Goal: Task Accomplishment & Management: Manage account settings

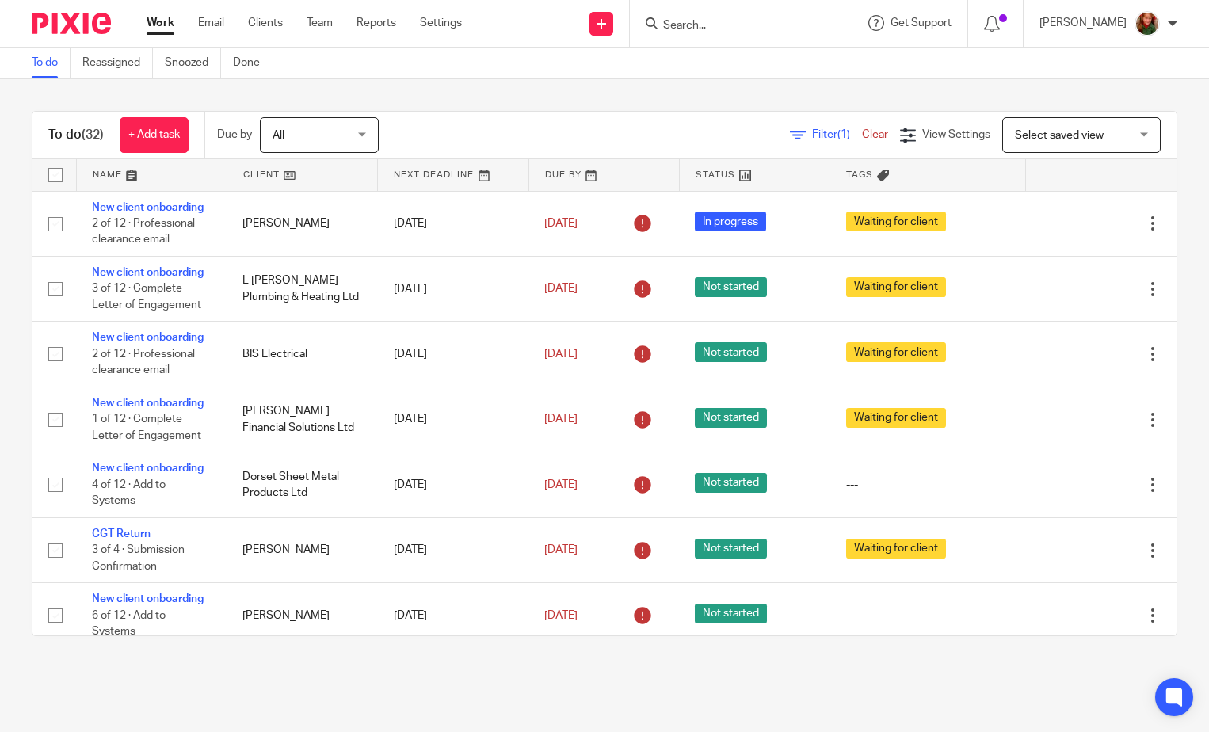
click at [1032, 133] on span "Select saved view" at bounding box center [1059, 135] width 89 height 11
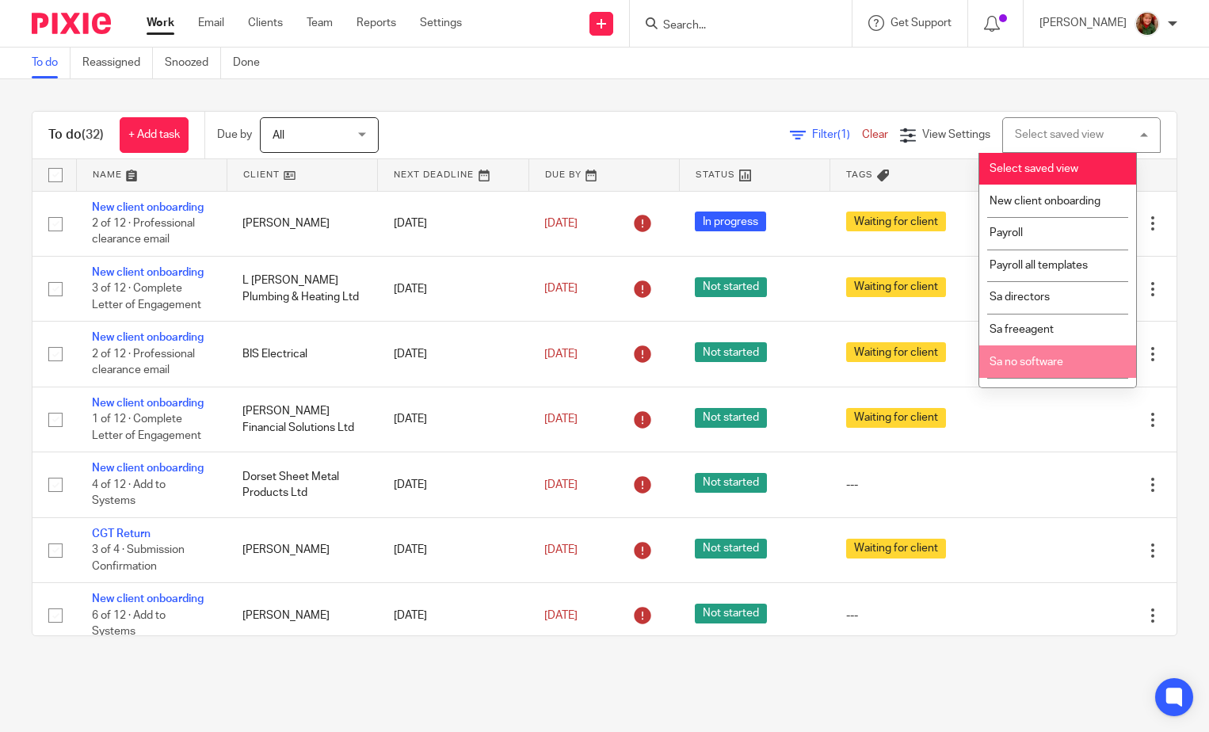
scroll to position [55, 0]
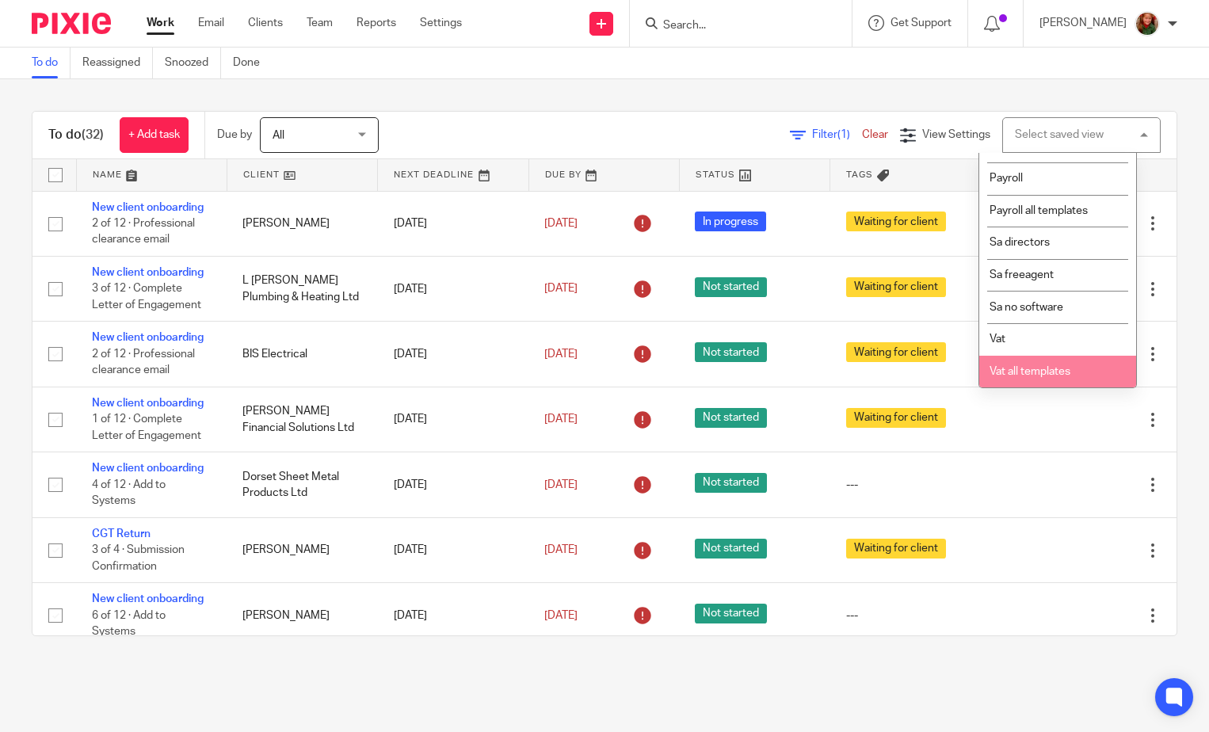
click at [1027, 366] on span "Vat all templates" at bounding box center [1029, 371] width 81 height 11
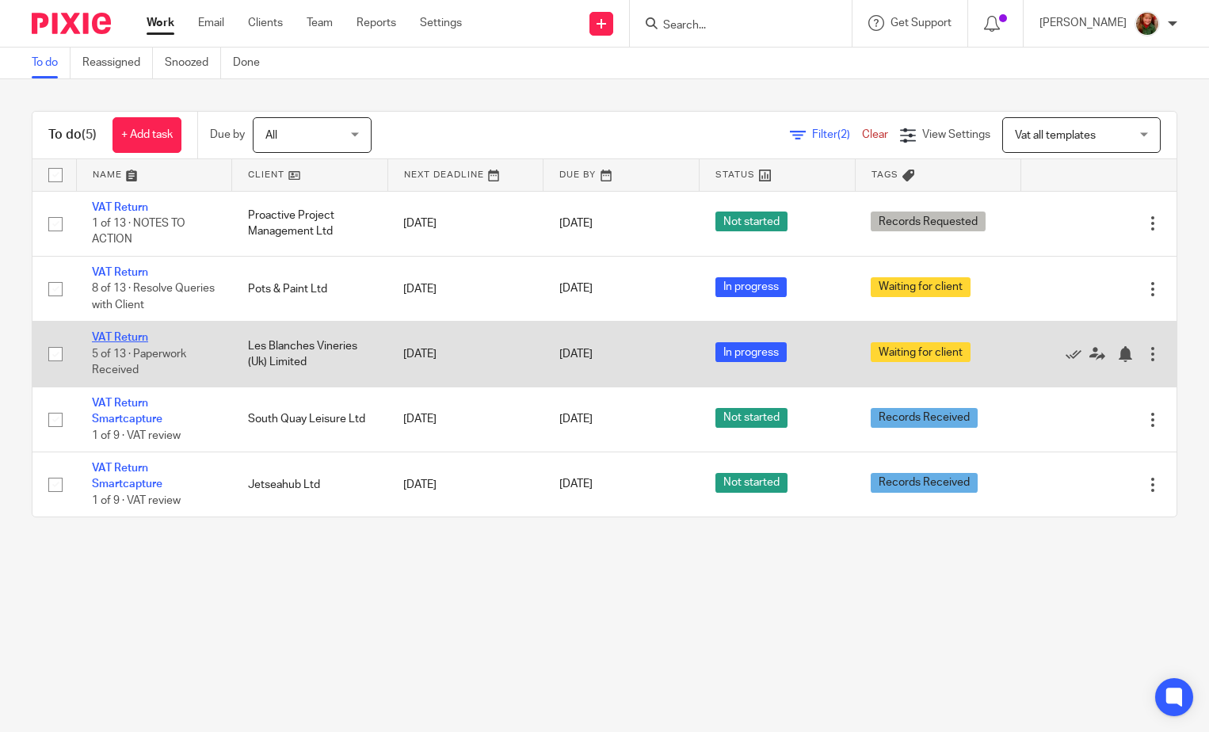
click at [113, 336] on link "VAT Return" at bounding box center [120, 337] width 56 height 11
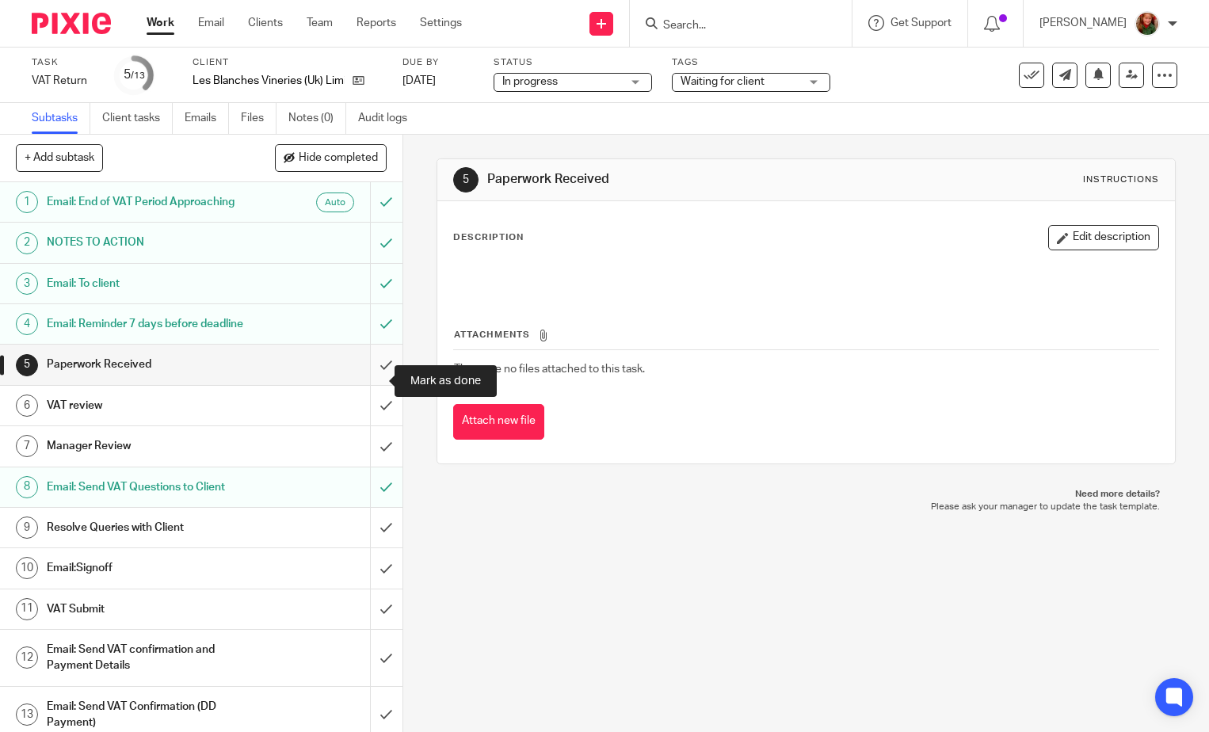
click at [362, 383] on input "submit" at bounding box center [201, 365] width 402 height 40
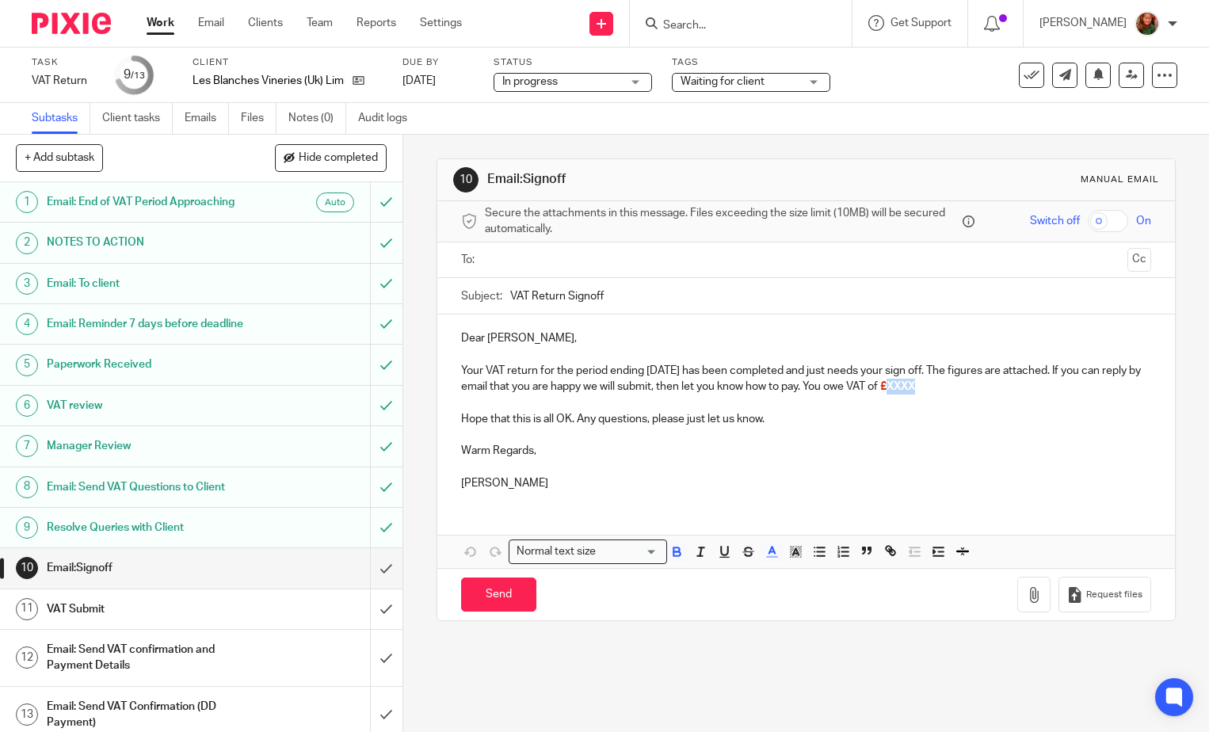
drag, startPoint x: 948, startPoint y: 388, endPoint x: 977, endPoint y: 388, distance: 28.5
click at [915, 388] on span "£XXXX" at bounding box center [897, 386] width 35 height 11
paste div
click at [949, 389] on p "Your VAT return for the period ending July 31, 2025 has been completed and just…" at bounding box center [806, 379] width 690 height 32
drag, startPoint x: 941, startPoint y: 389, endPoint x: 1000, endPoint y: 388, distance: 58.6
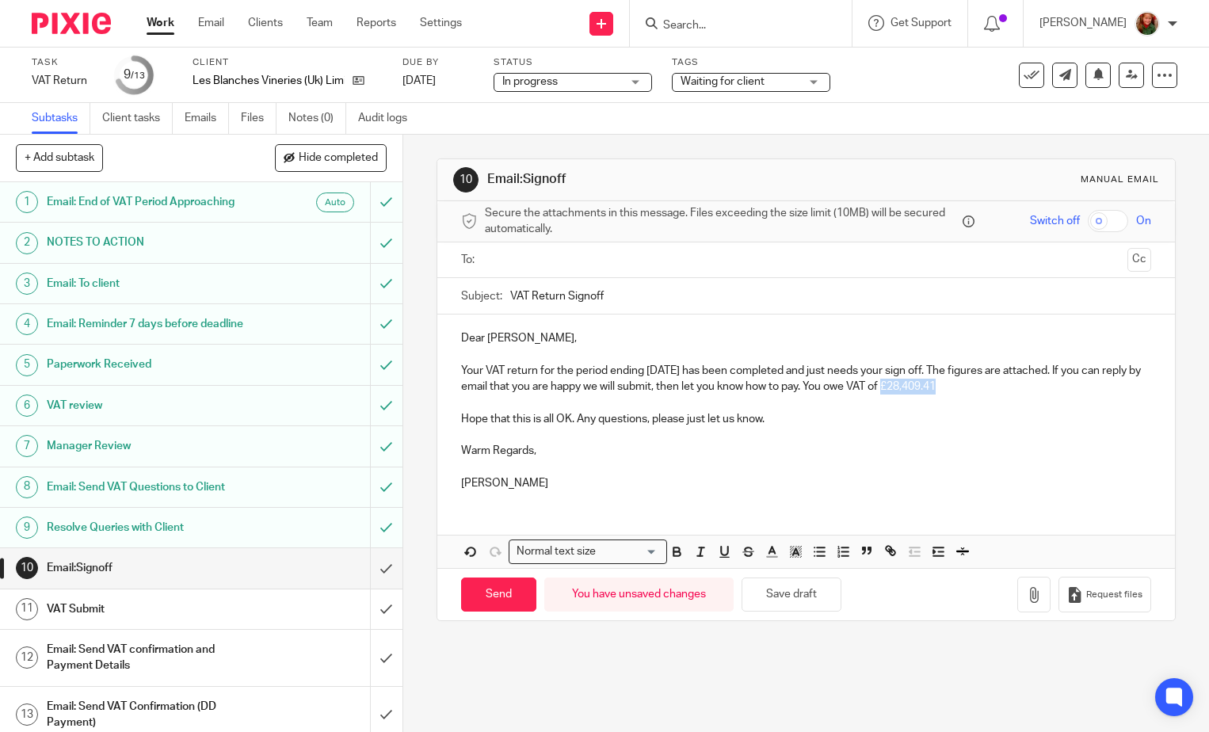
click at [1000, 388] on p "Your VAT return for the period ending [DATE] has been completed and just needs …" at bounding box center [806, 379] width 690 height 32
click at [671, 554] on icon "button" at bounding box center [676, 551] width 14 height 14
click at [768, 554] on icon "button" at bounding box center [771, 551] width 14 height 14
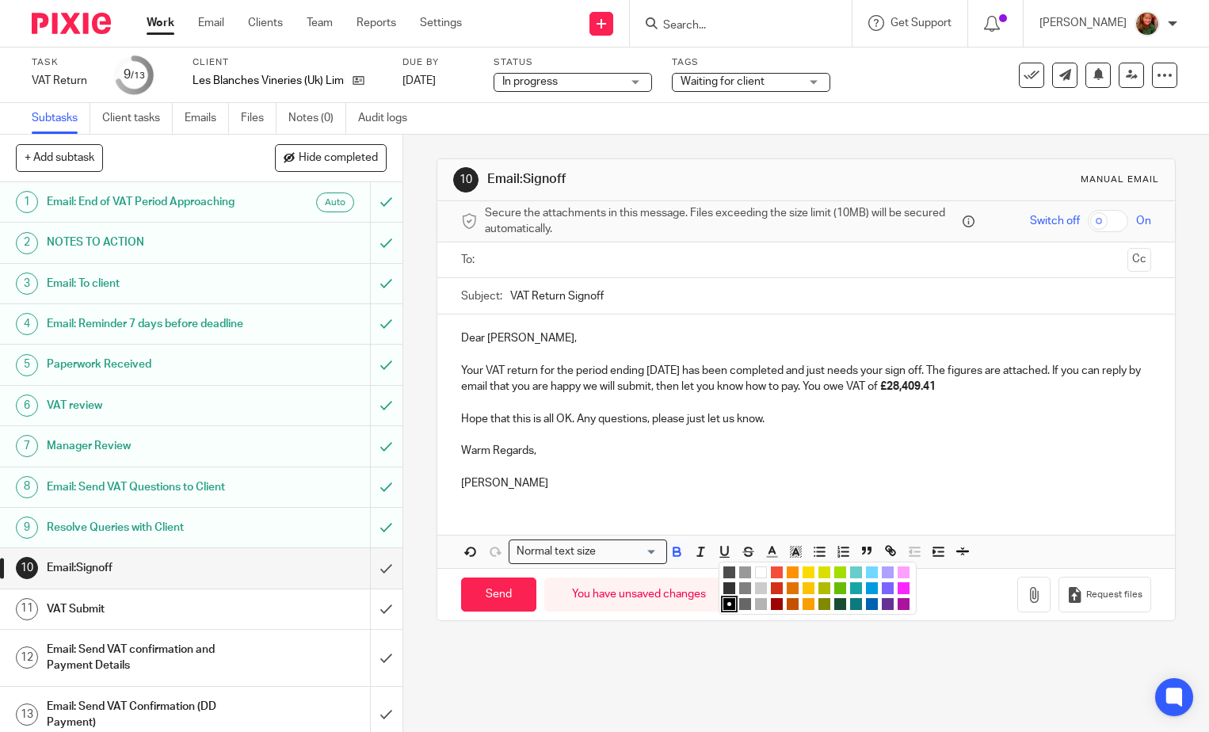
click at [773, 588] on li "color:#D33115" at bounding box center [777, 588] width 12 height 12
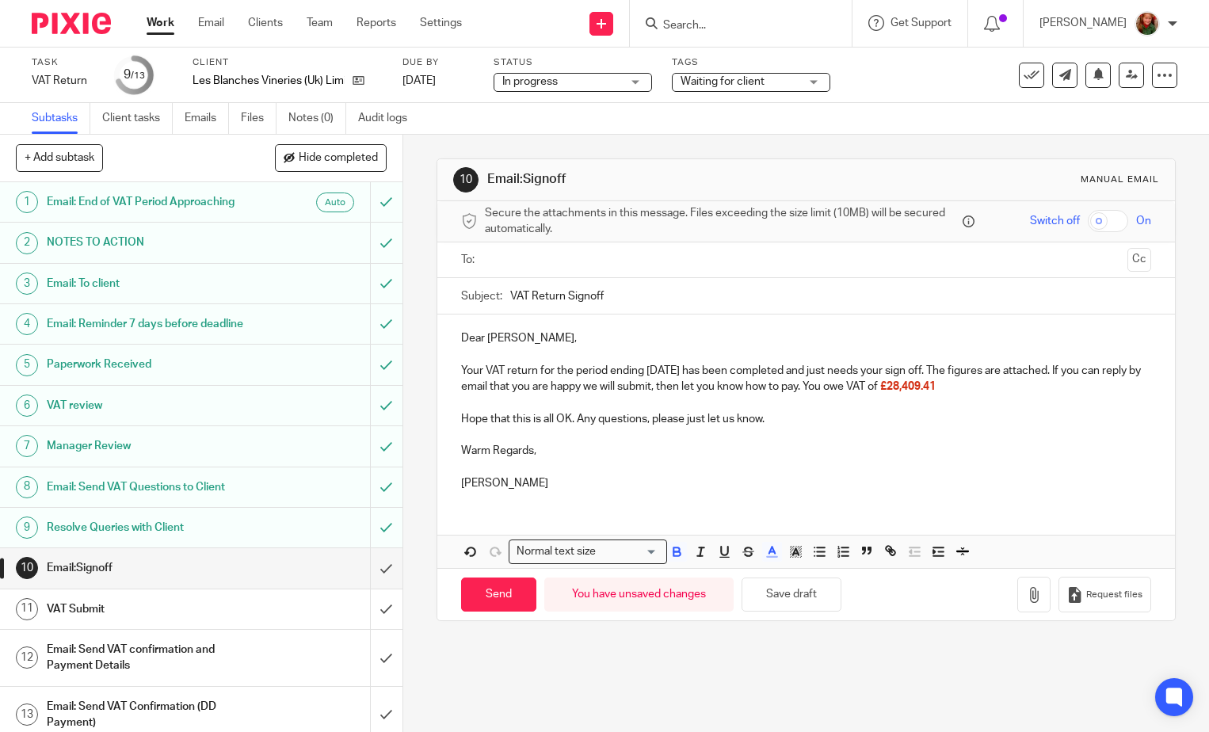
click at [1025, 381] on p "Your VAT return for the period ending July 31, 2025 has been completed and just…" at bounding box center [806, 379] width 690 height 32
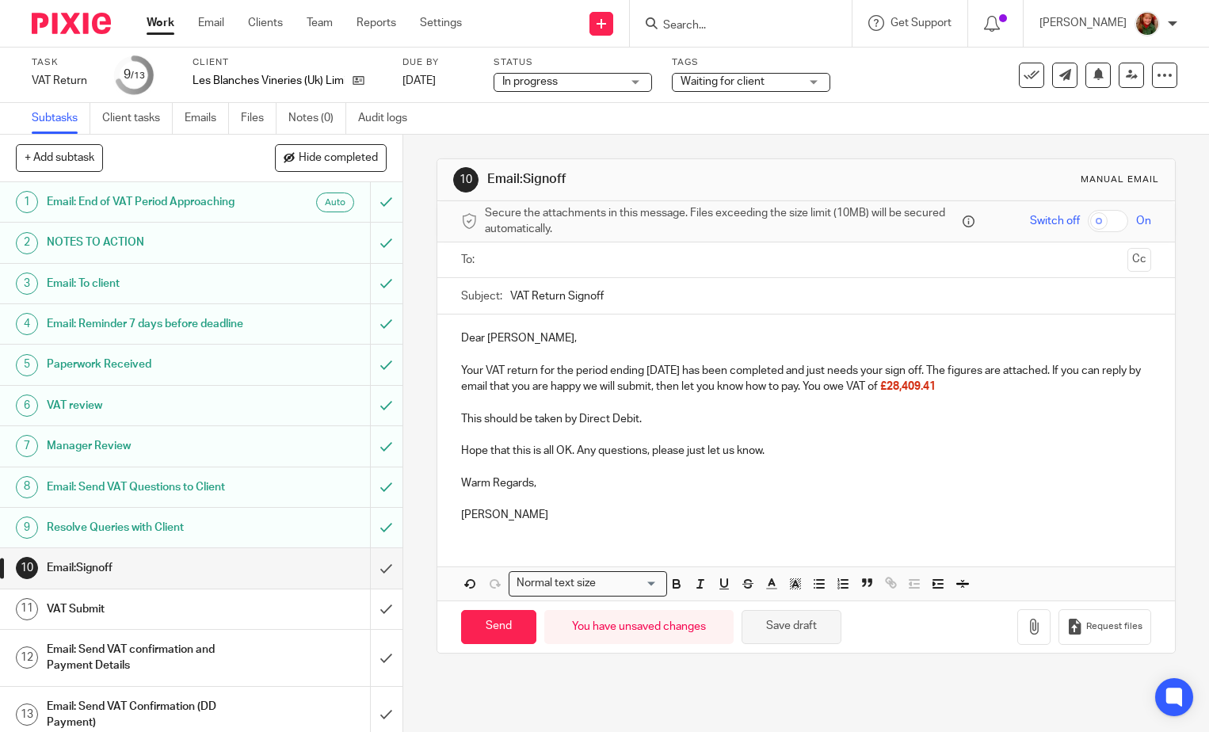
click at [795, 627] on button "Save draft" at bounding box center [791, 627] width 100 height 34
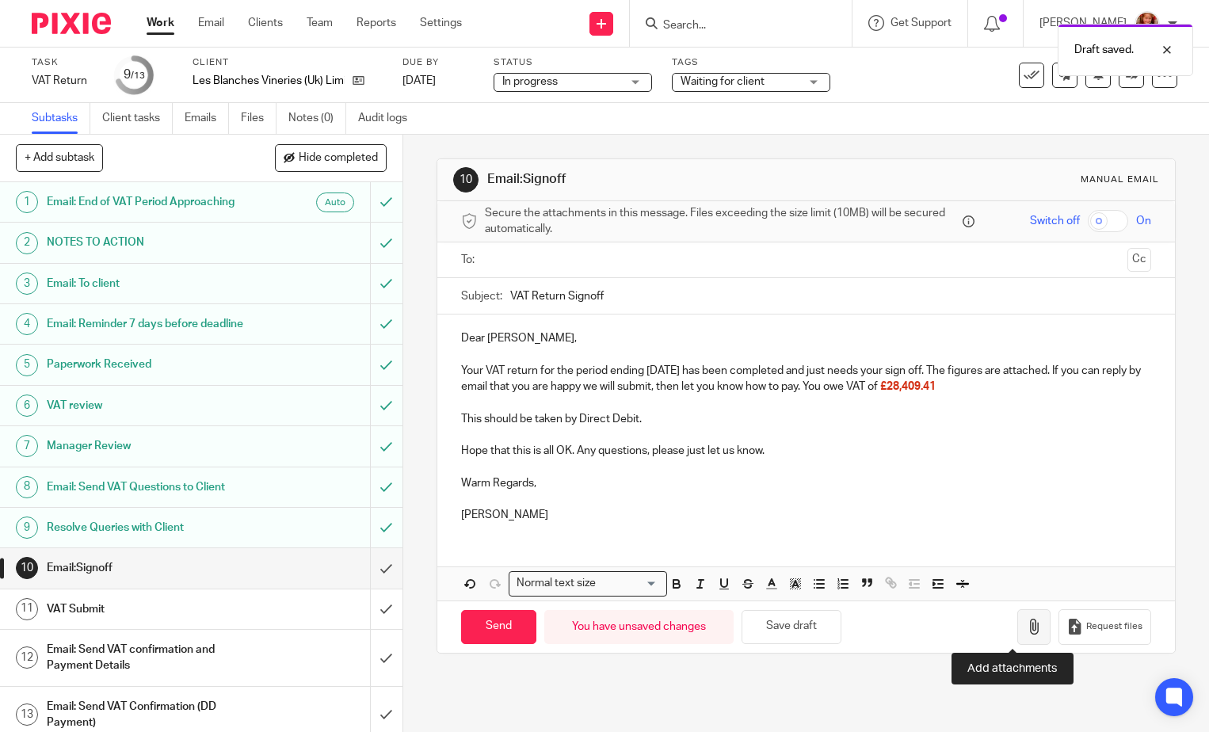
click at [1017, 638] on button "button" at bounding box center [1033, 627] width 33 height 36
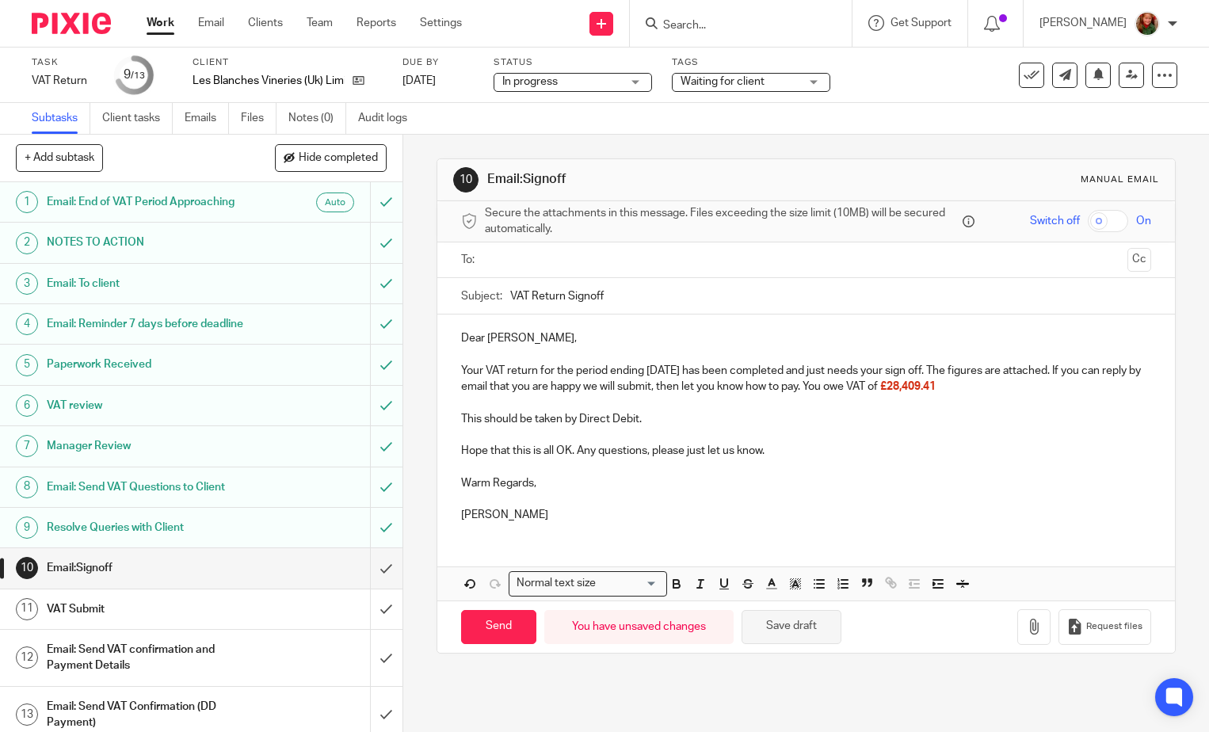
click at [807, 635] on button "Save draft" at bounding box center [791, 627] width 100 height 34
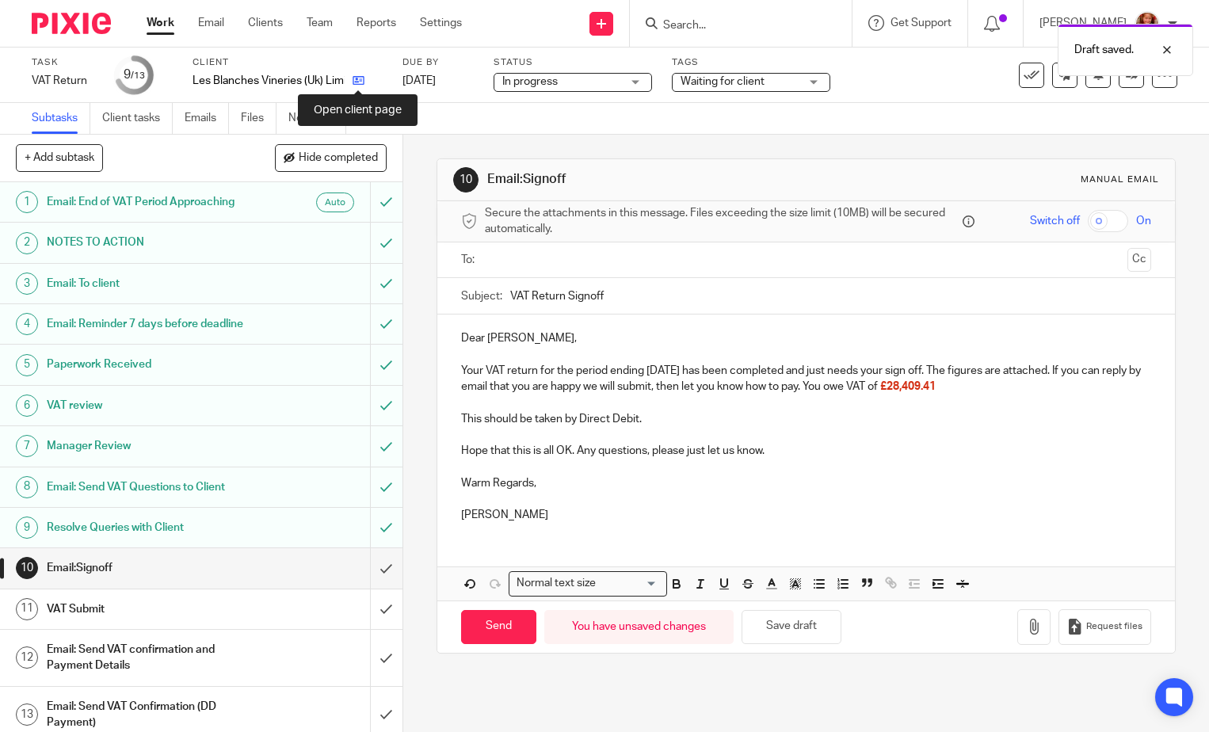
click at [356, 81] on icon at bounding box center [359, 80] width 12 height 12
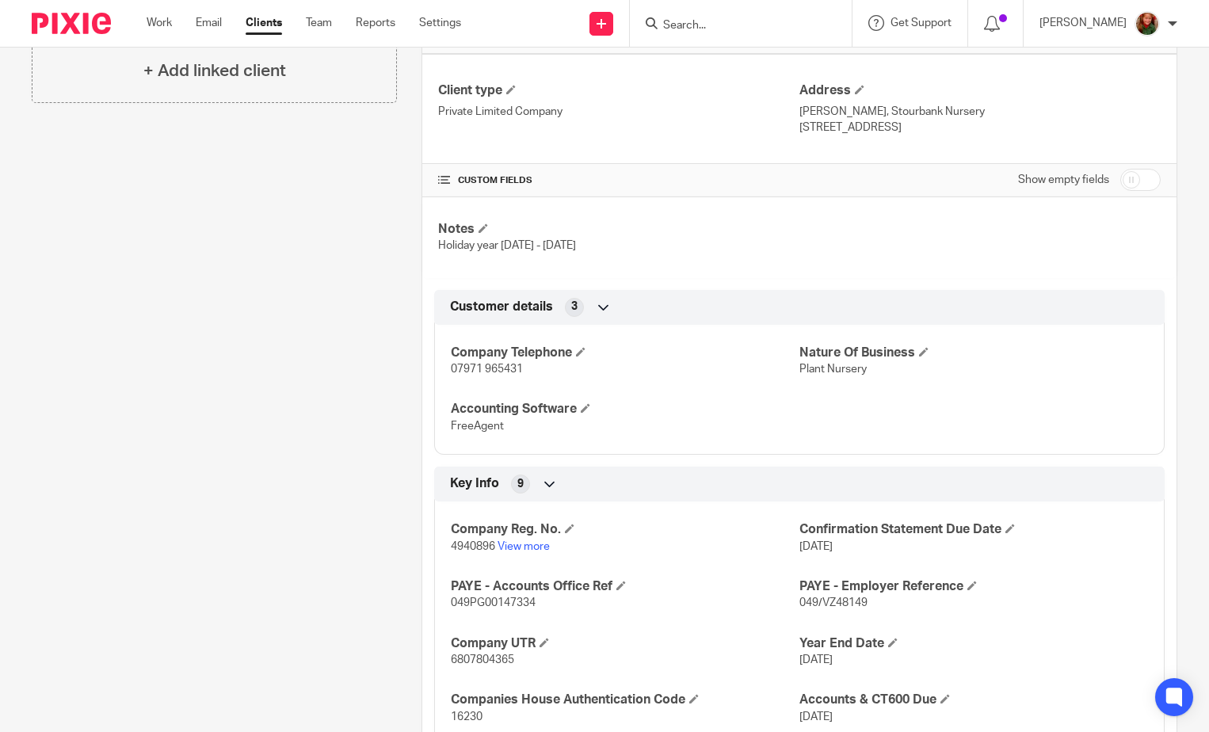
scroll to position [634, 0]
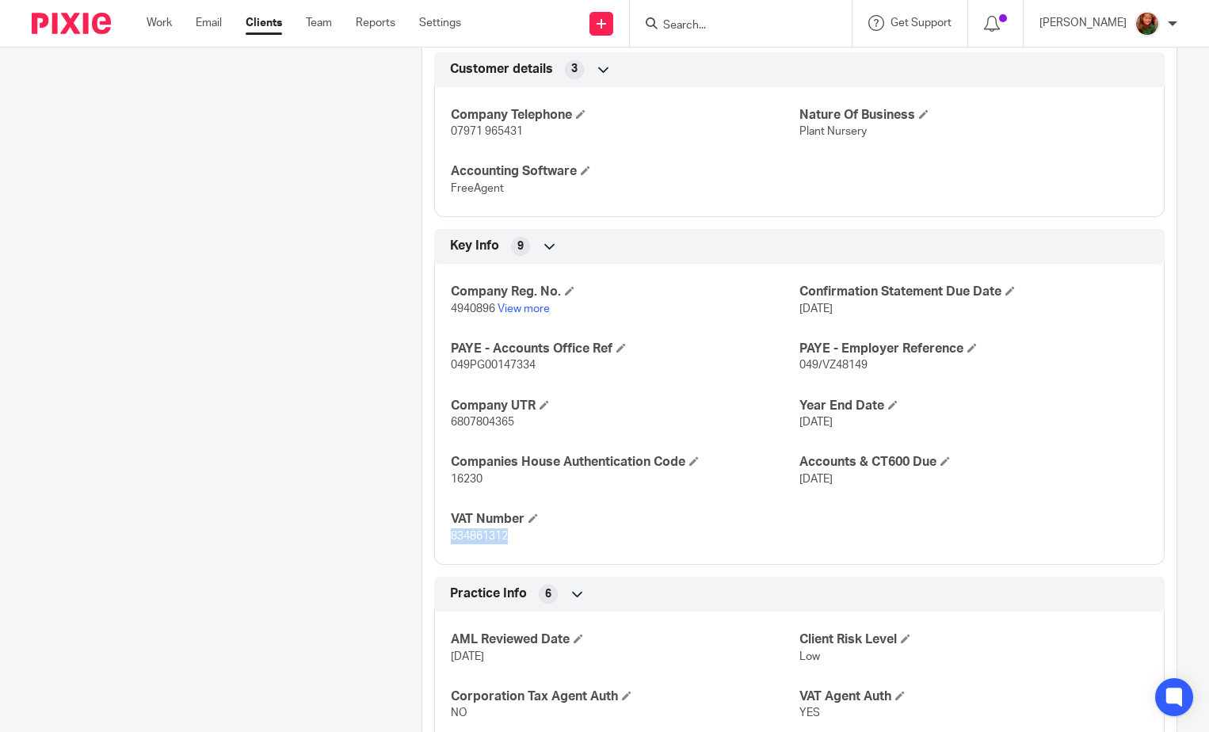
drag, startPoint x: 448, startPoint y: 535, endPoint x: 551, endPoint y: 544, distance: 104.1
click at [551, 544] on p "834861312" at bounding box center [625, 536] width 349 height 16
copy span "834861312"
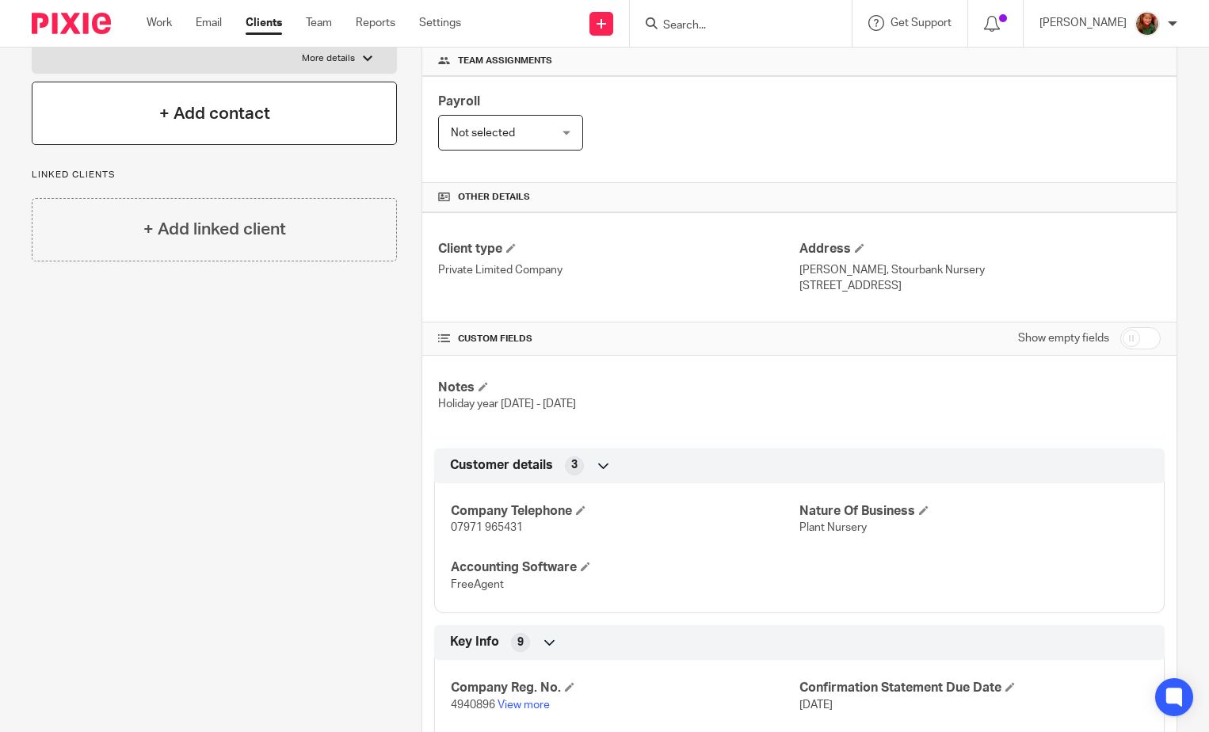
scroll to position [0, 0]
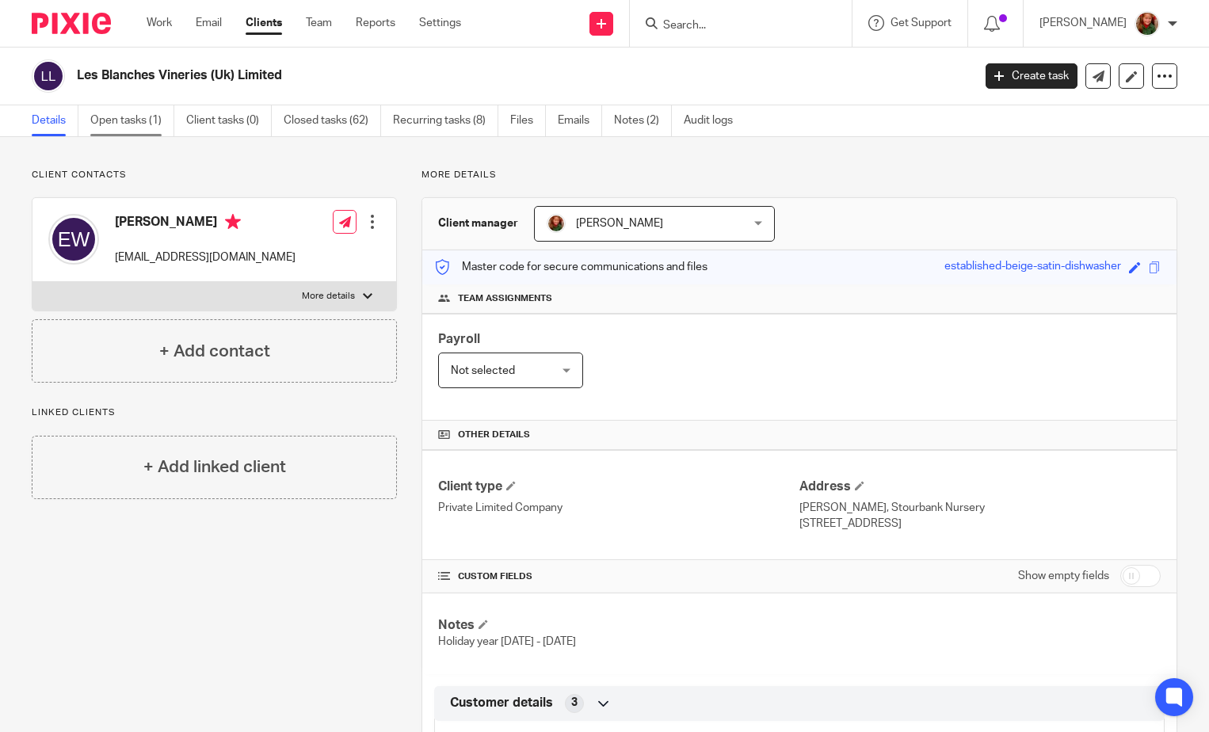
click at [118, 123] on link "Open tasks (1)" at bounding box center [132, 120] width 84 height 31
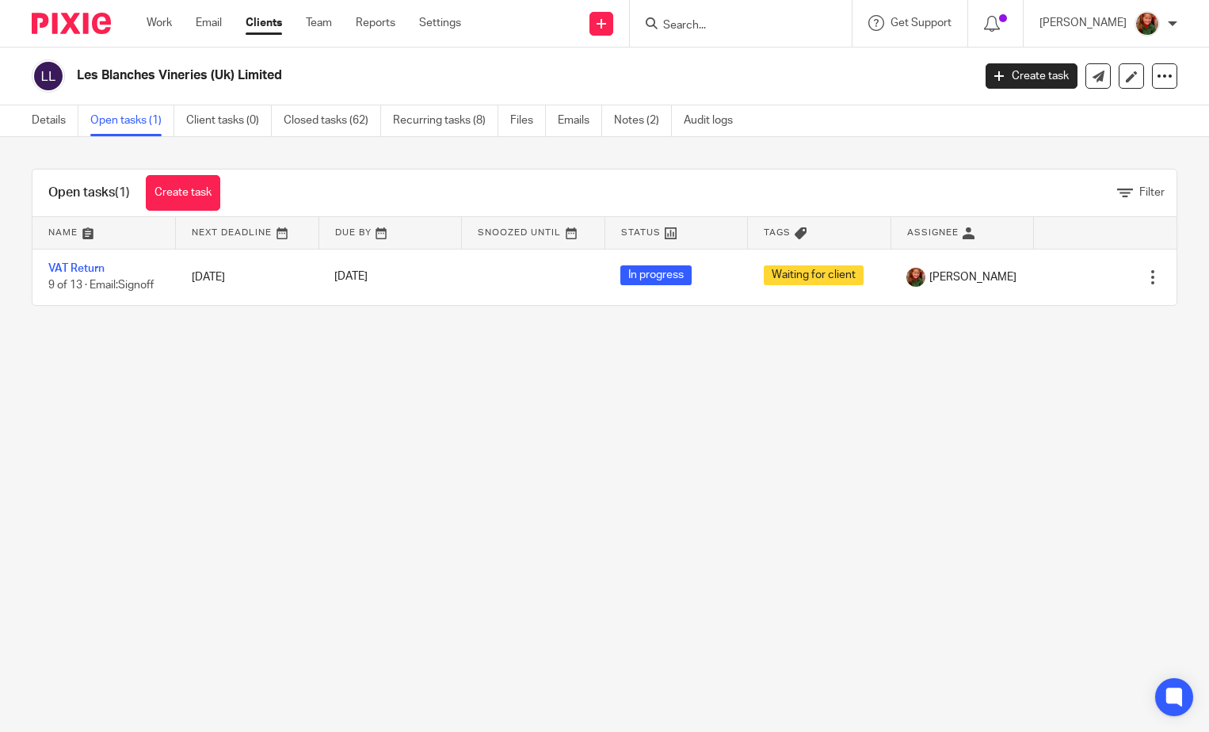
click at [81, 272] on link "VAT Return" at bounding box center [76, 268] width 56 height 11
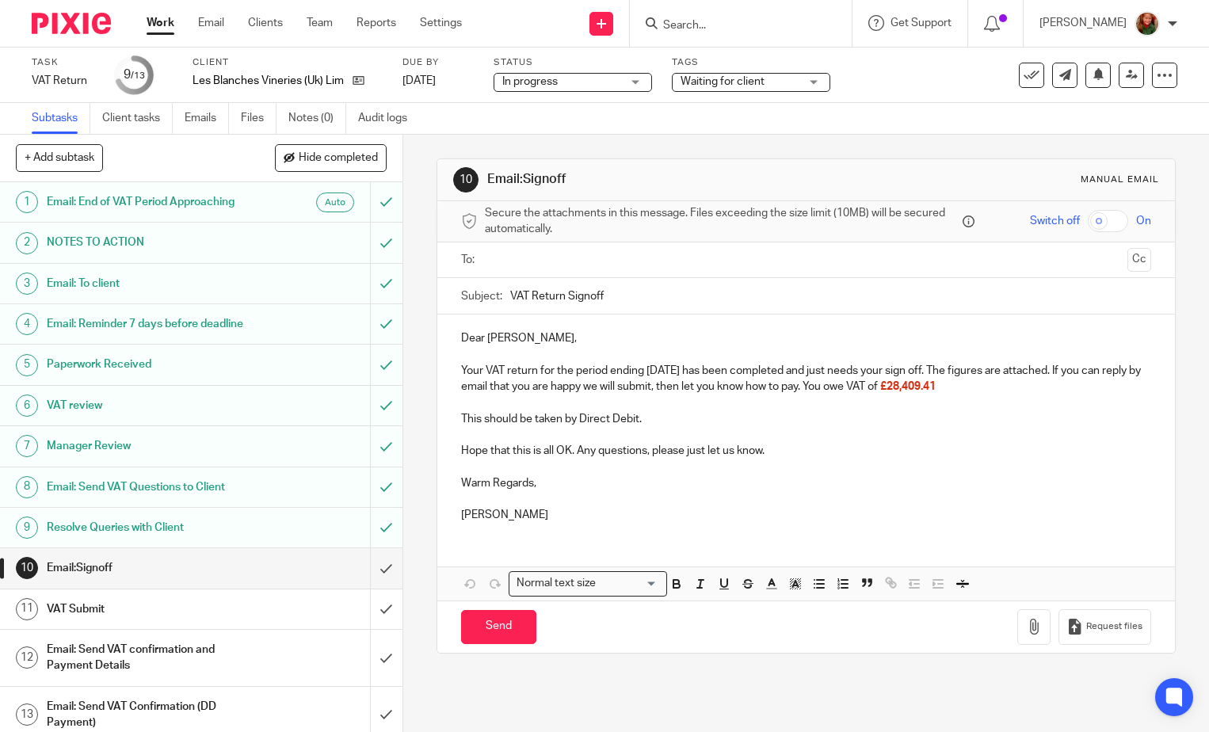
click at [1009, 382] on p "Your VAT return for the period ending [DATE] has been completed and just needs …" at bounding box center [806, 379] width 690 height 32
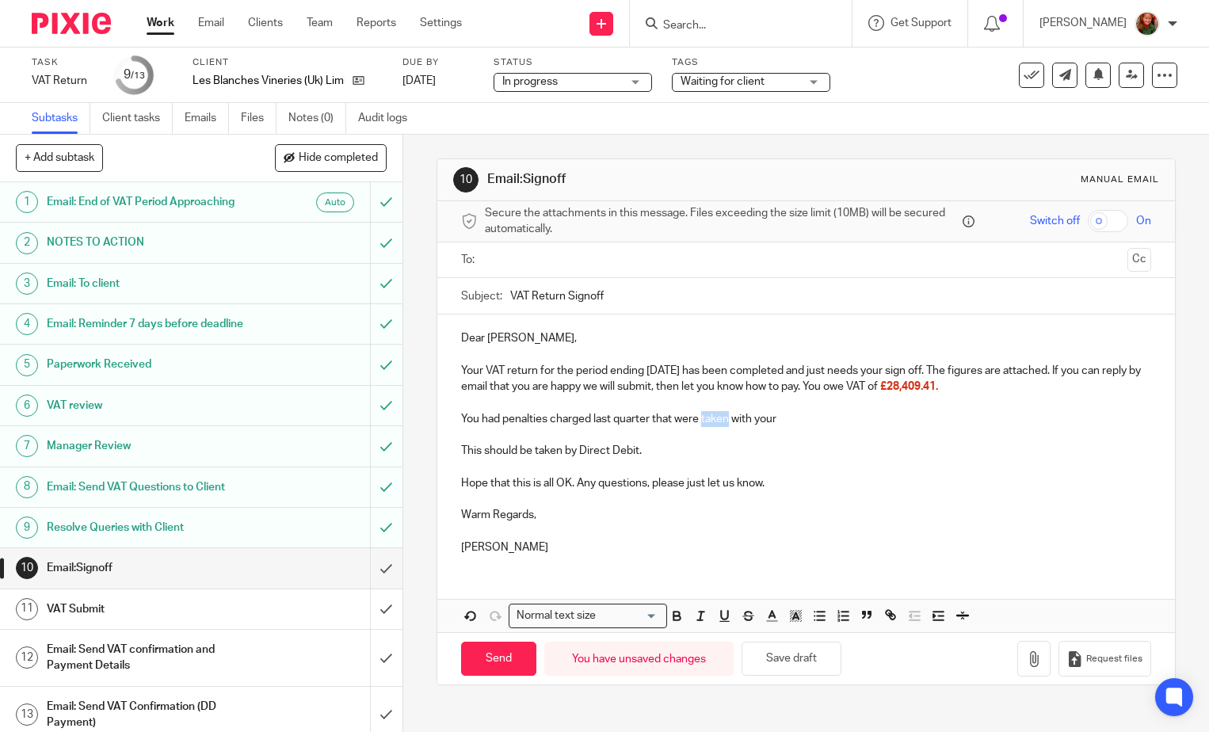
drag, startPoint x: 699, startPoint y: 417, endPoint x: 724, endPoint y: 417, distance: 24.6
click at [724, 417] on p "You had penalties charged last quarter that were taken with your" at bounding box center [806, 419] width 690 height 16
click at [804, 419] on p "You had penalties charged last quarter that were paid with your" at bounding box center [806, 419] width 690 height 16
click at [998, 421] on p "You had penalties charged last quarter that were paid with your VAT return, the…" at bounding box center [806, 419] width 690 height 16
click at [1096, 417] on p "You had penalties charged last quarter that were paid with your VAT return, the…" at bounding box center [806, 419] width 690 height 16
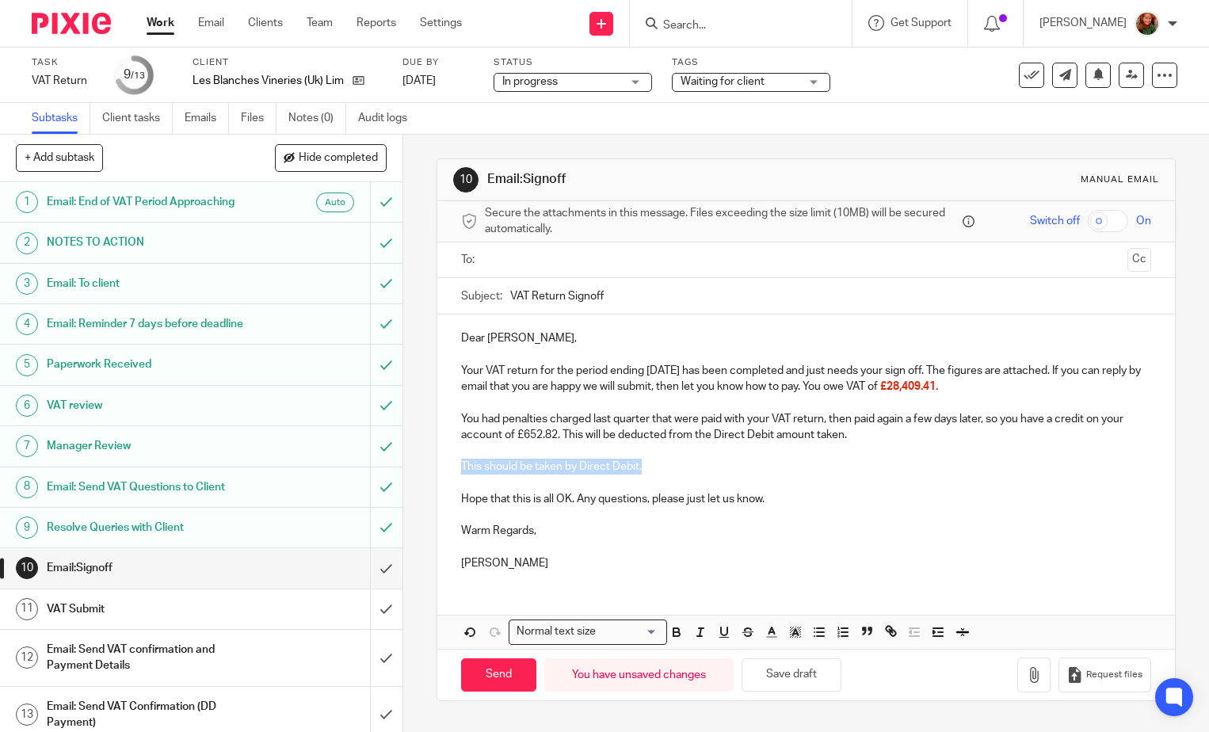
drag, startPoint x: 447, startPoint y: 460, endPoint x: 654, endPoint y: 465, distance: 206.8
click at [654, 465] on div "Dear Emma, Your VAT return for the period ending July 31, 2025 has been complet…" at bounding box center [805, 448] width 737 height 269
click at [1026, 388] on p "Your VAT return for the period ending July 31, 2025 has been completed and just…" at bounding box center [806, 379] width 690 height 32
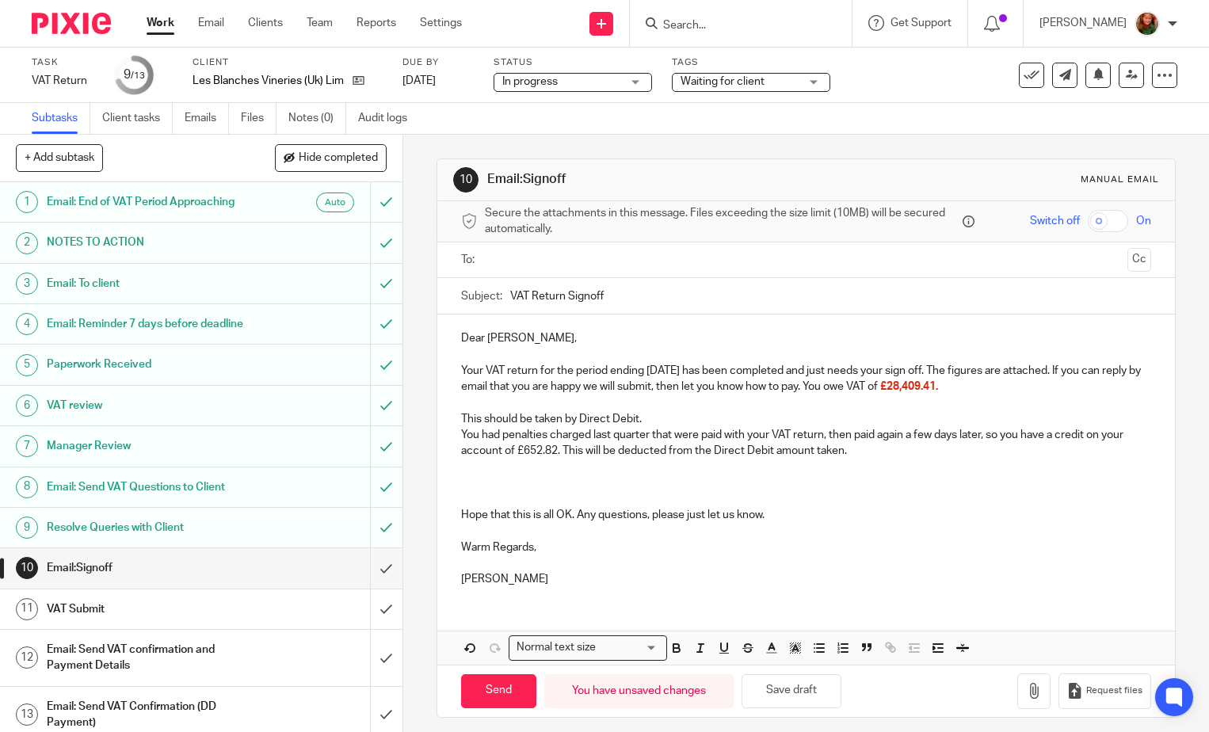
click at [657, 422] on p "This should be taken by Direct Debit." at bounding box center [806, 419] width 690 height 16
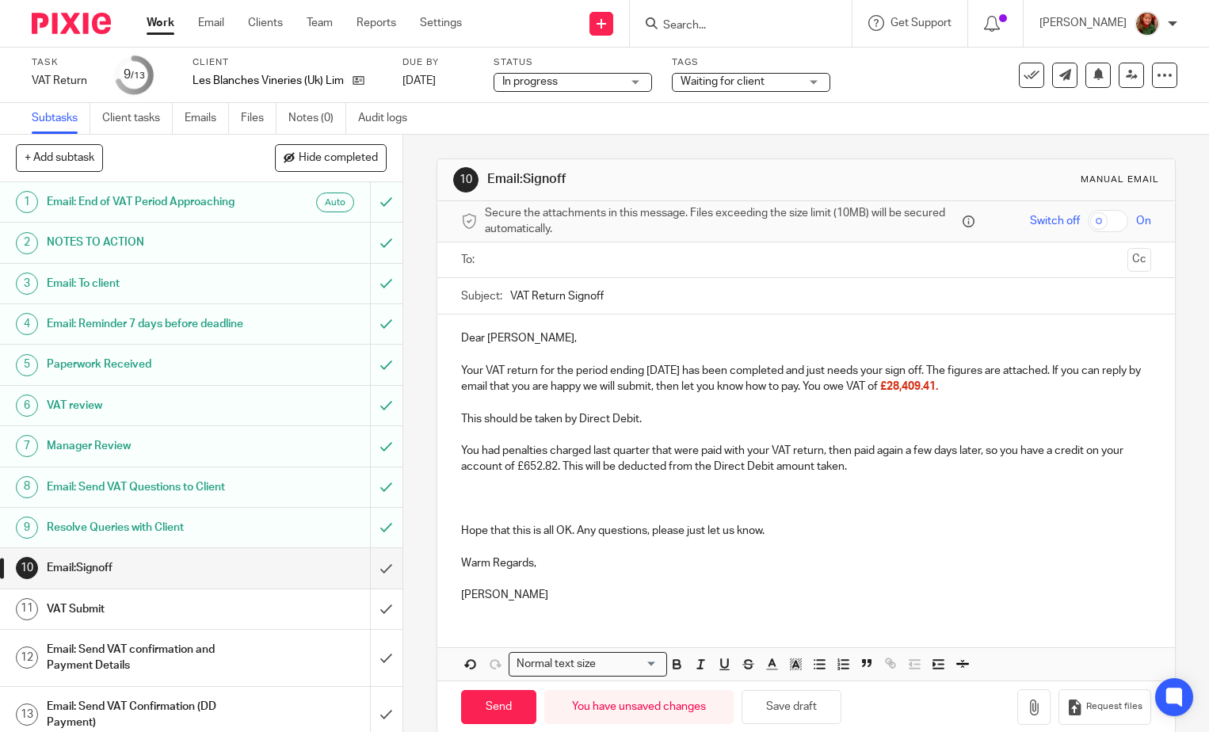
click at [619, 494] on p at bounding box center [806, 499] width 690 height 16
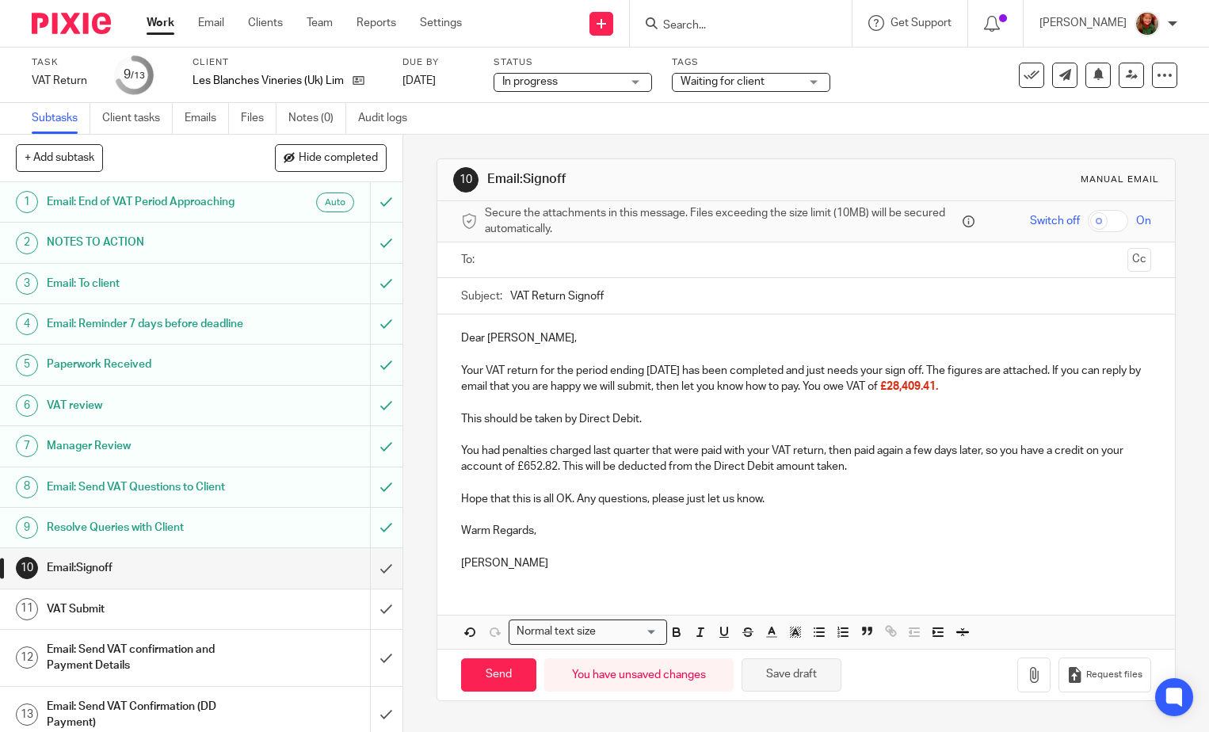
click at [798, 673] on button "Save draft" at bounding box center [791, 675] width 100 height 34
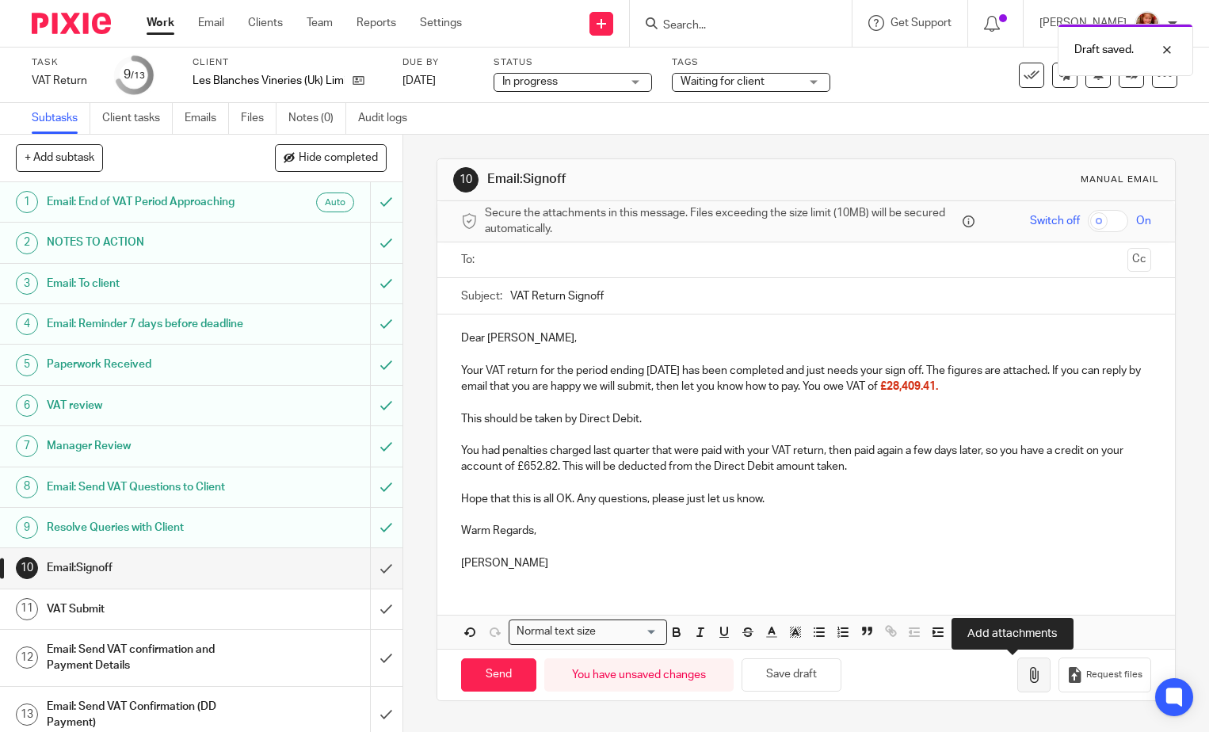
click at [1026, 682] on icon "button" at bounding box center [1034, 675] width 16 height 16
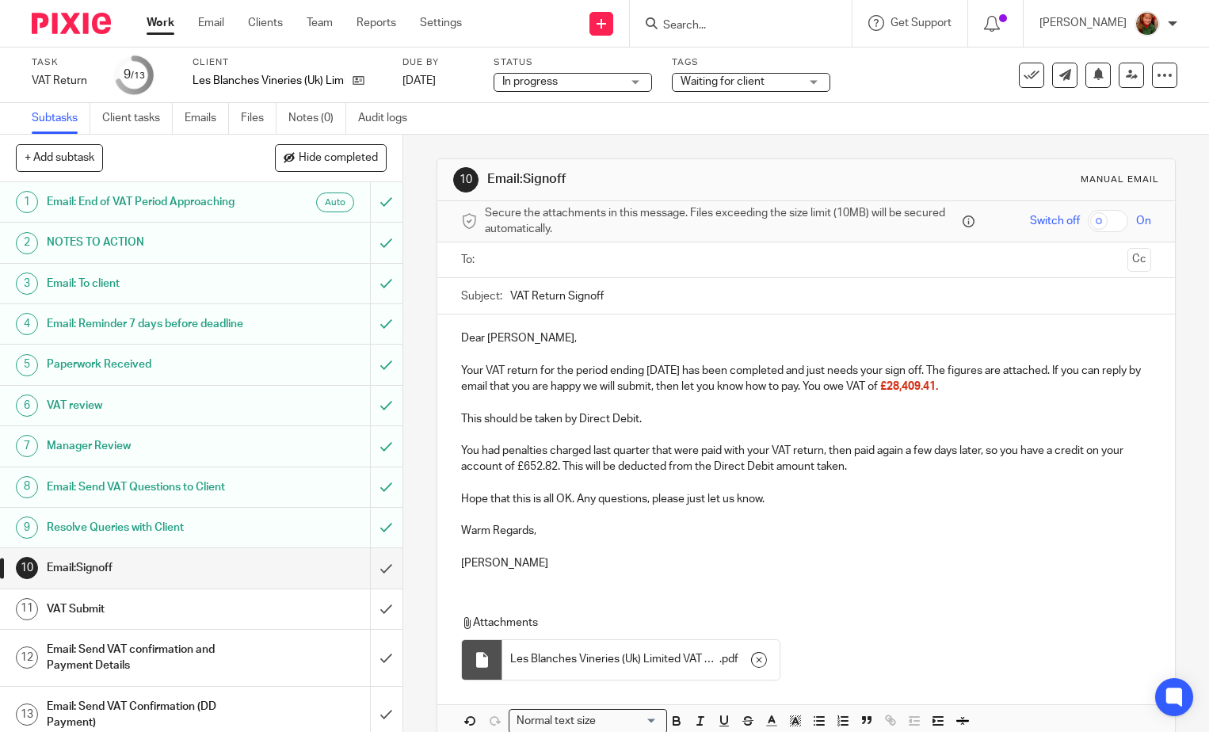
click at [776, 496] on p "Hope that this is all OK. Any questions, please just let us know." at bounding box center [806, 499] width 690 height 16
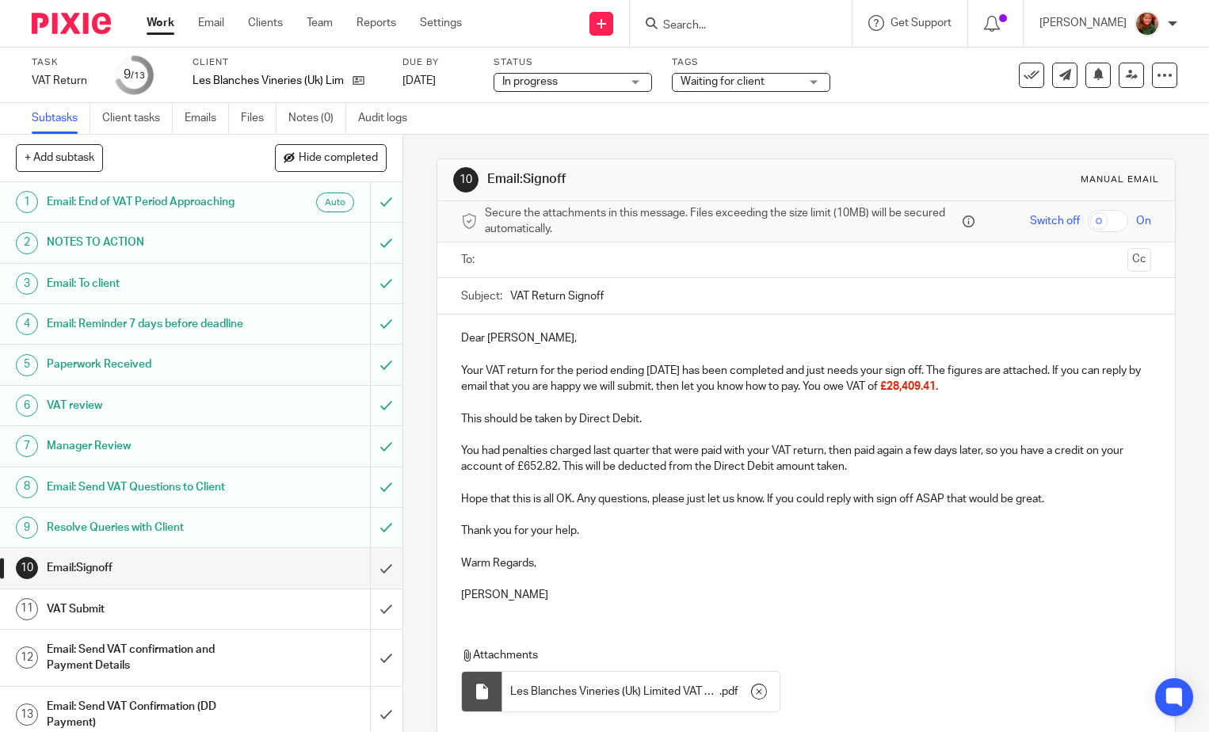
click at [561, 255] on input "text" at bounding box center [805, 260] width 630 height 18
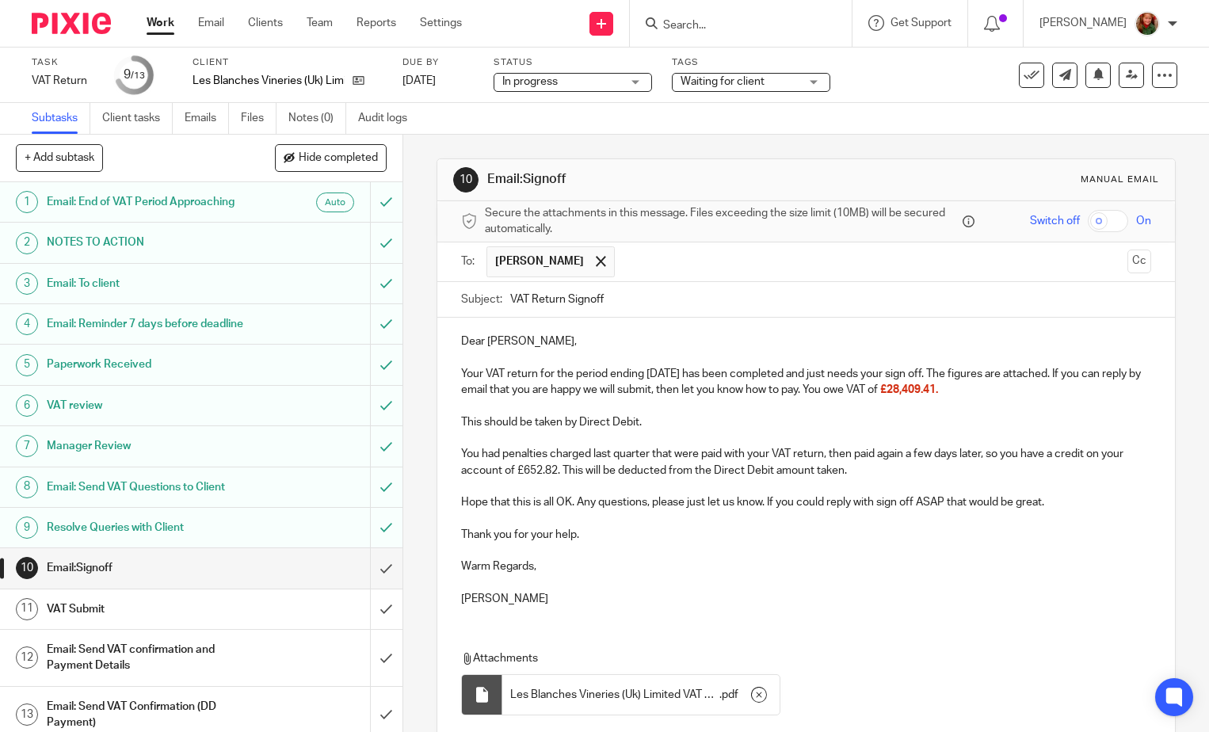
scroll to position [118, 0]
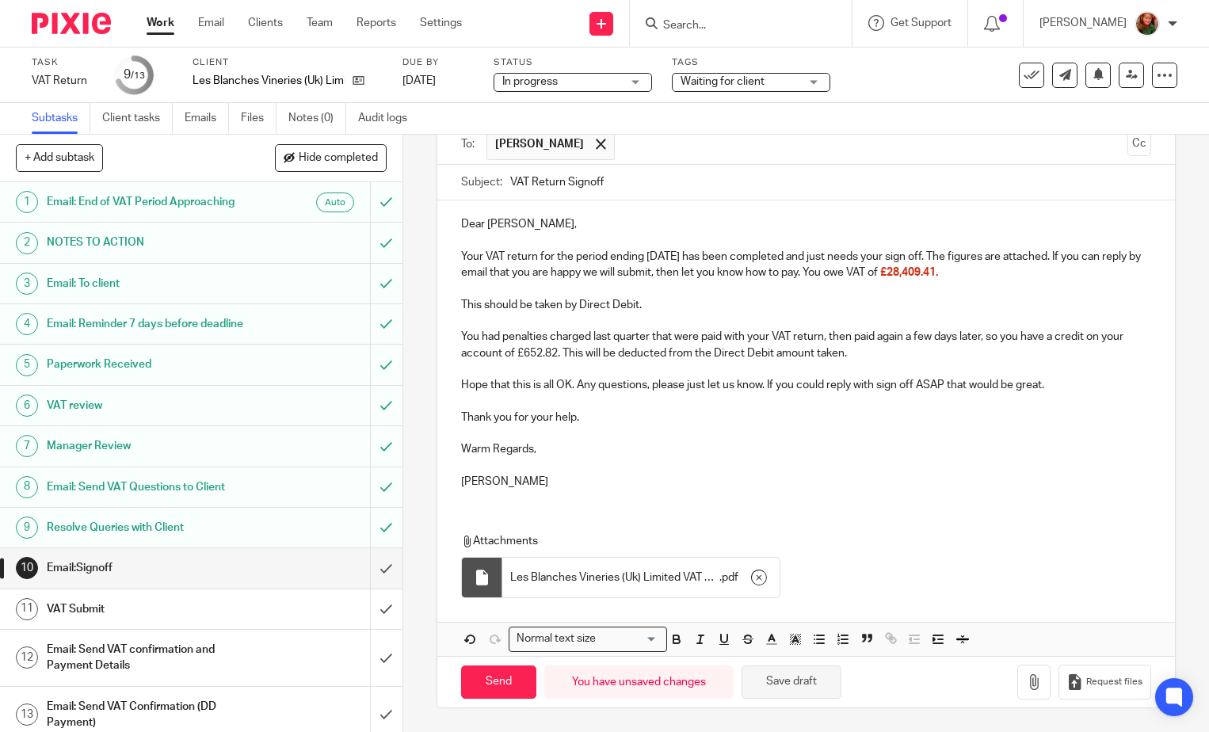
click at [787, 677] on button "Save draft" at bounding box center [791, 682] width 100 height 34
click at [491, 676] on input "Send" at bounding box center [498, 682] width 75 height 34
click at [718, 84] on span "Waiting for client" at bounding box center [722, 81] width 84 height 11
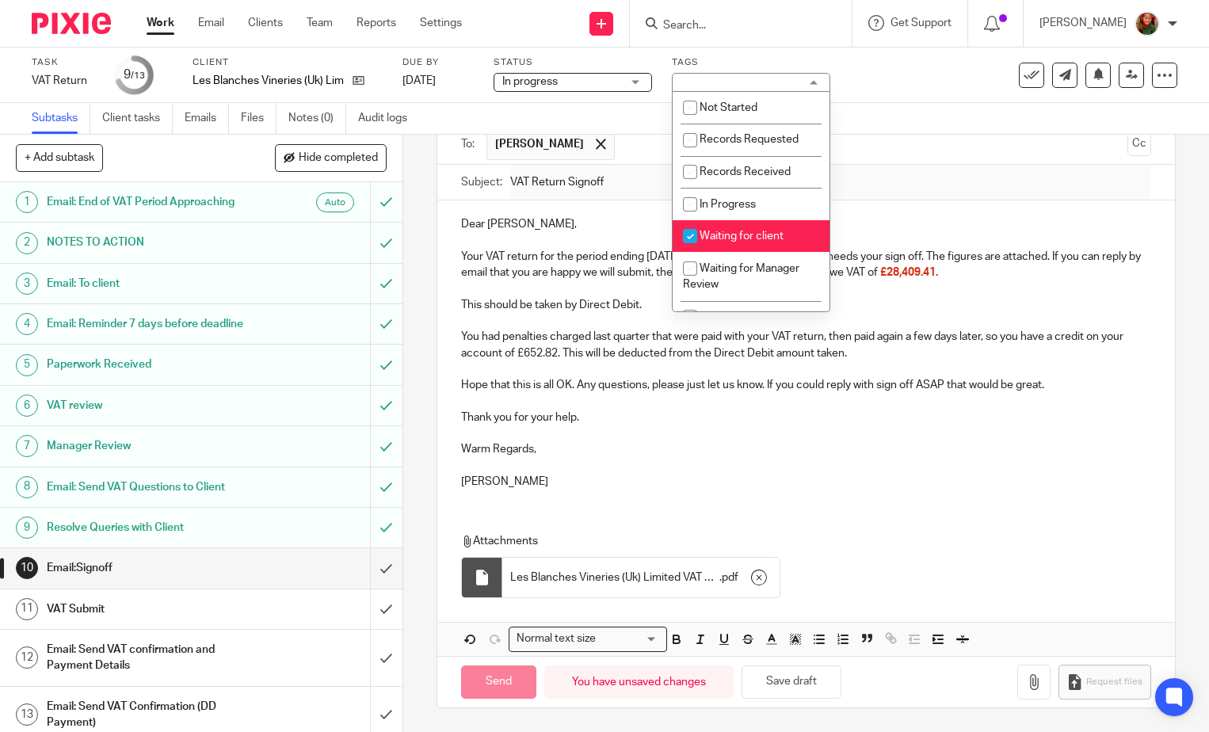
type input "Sent"
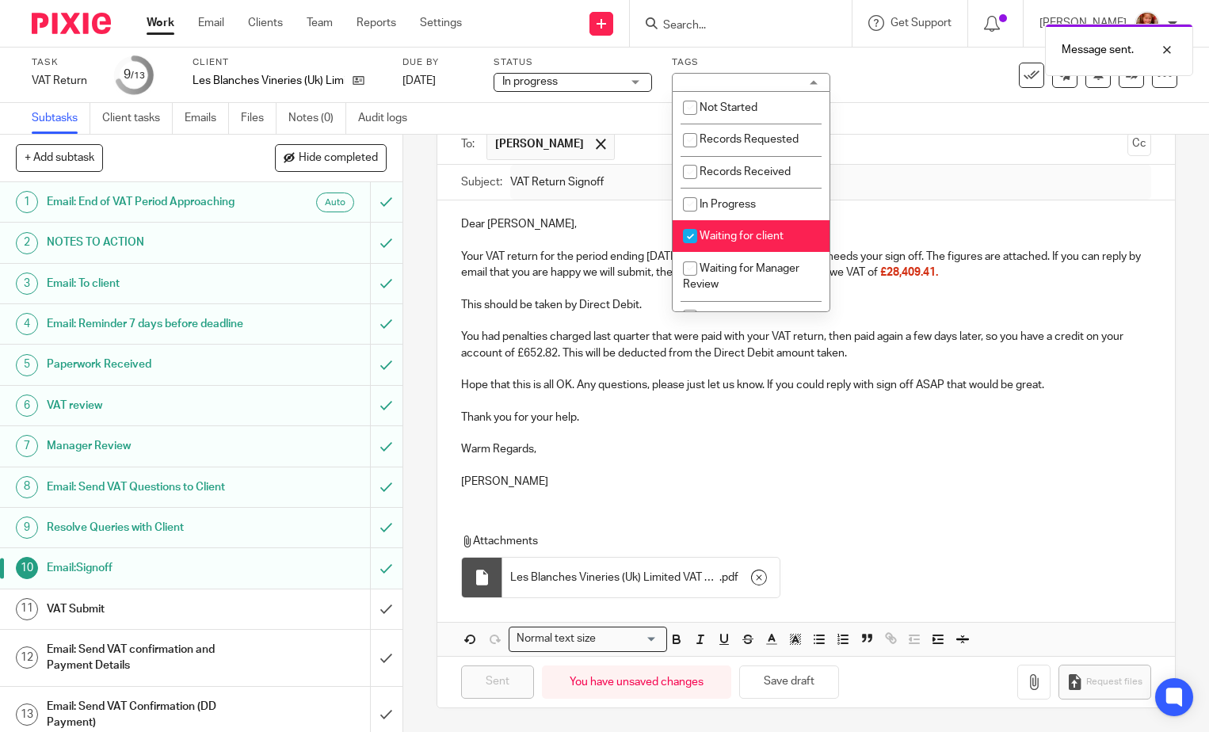
click at [737, 241] on span "Waiting for client" at bounding box center [741, 236] width 84 height 11
checkbox input "false"
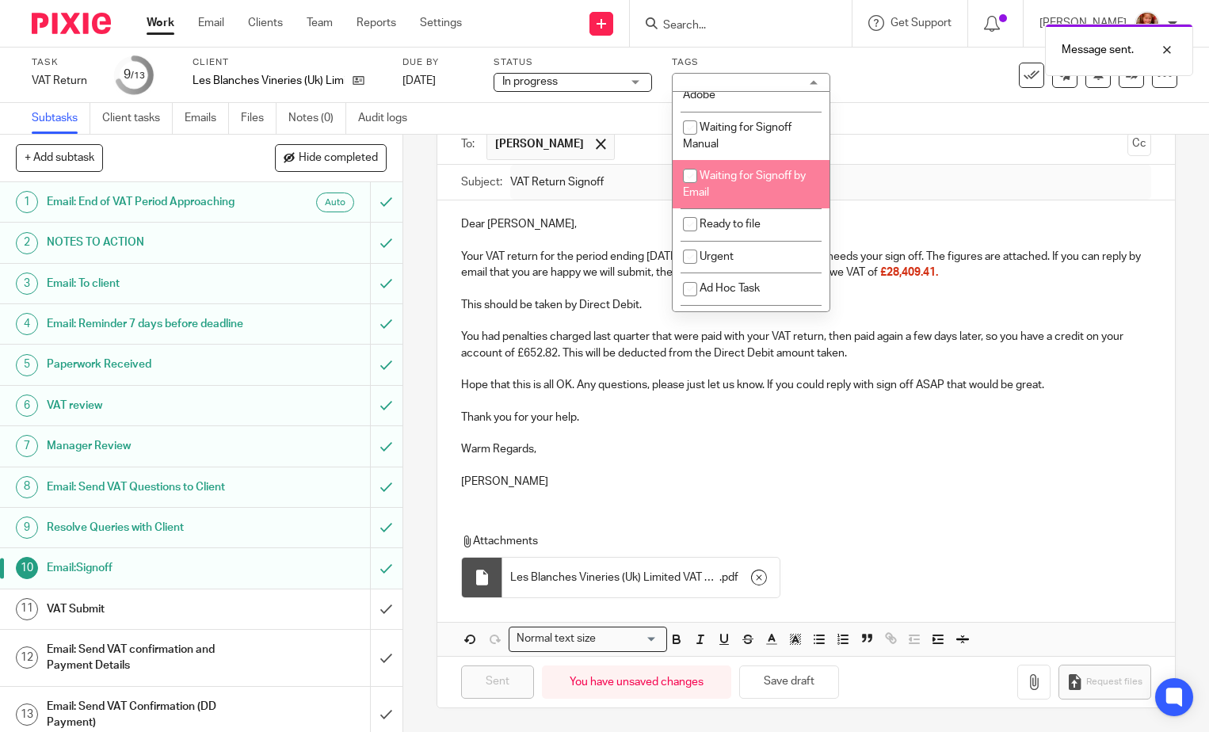
click at [738, 185] on li "Waiting for Signoff by Email" at bounding box center [751, 184] width 157 height 48
checkbox input "true"
click at [596, 124] on div "Subtasks Client tasks Emails Files Notes (0) Audit logs" at bounding box center [604, 119] width 1209 height 32
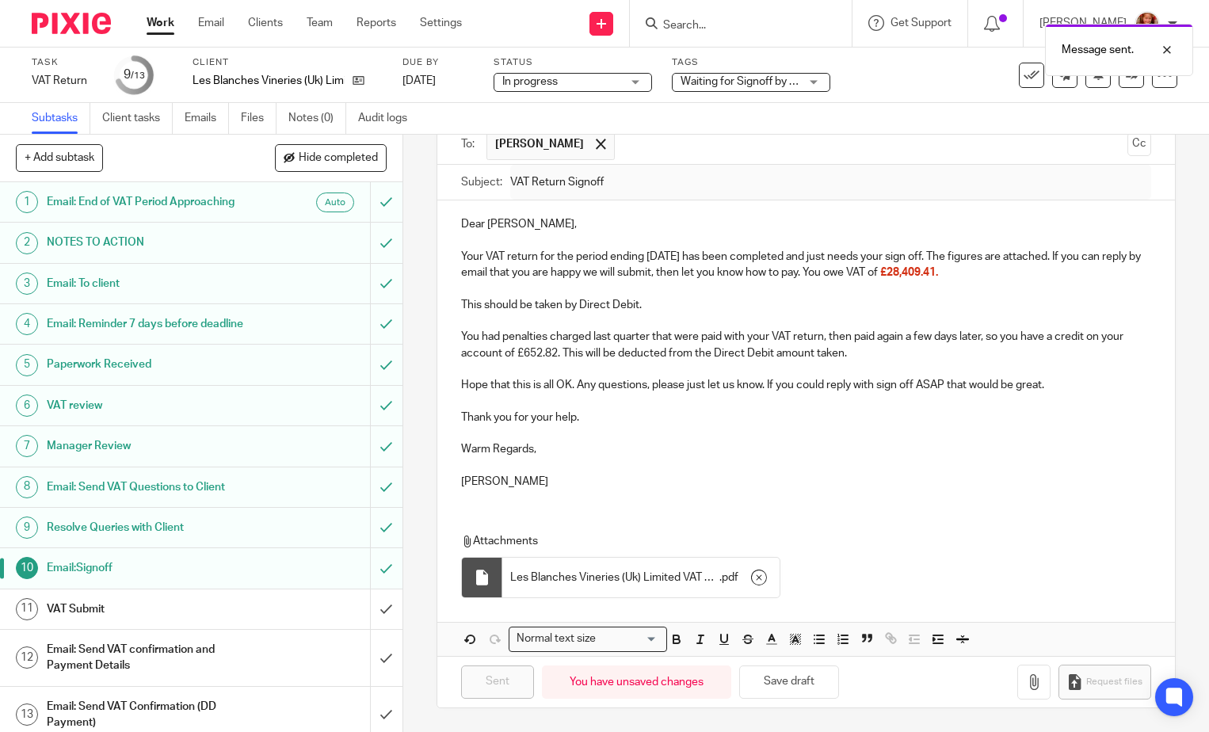
click at [158, 24] on link "Work" at bounding box center [161, 23] width 28 height 16
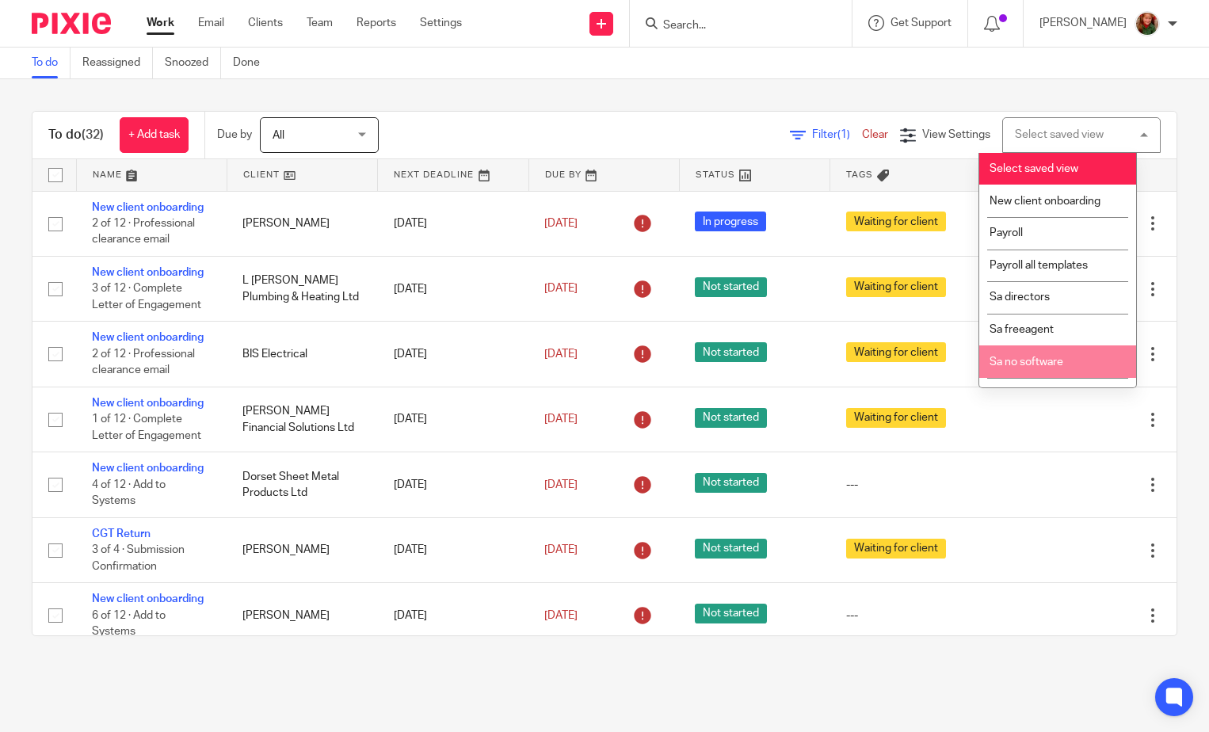
scroll to position [55, 0]
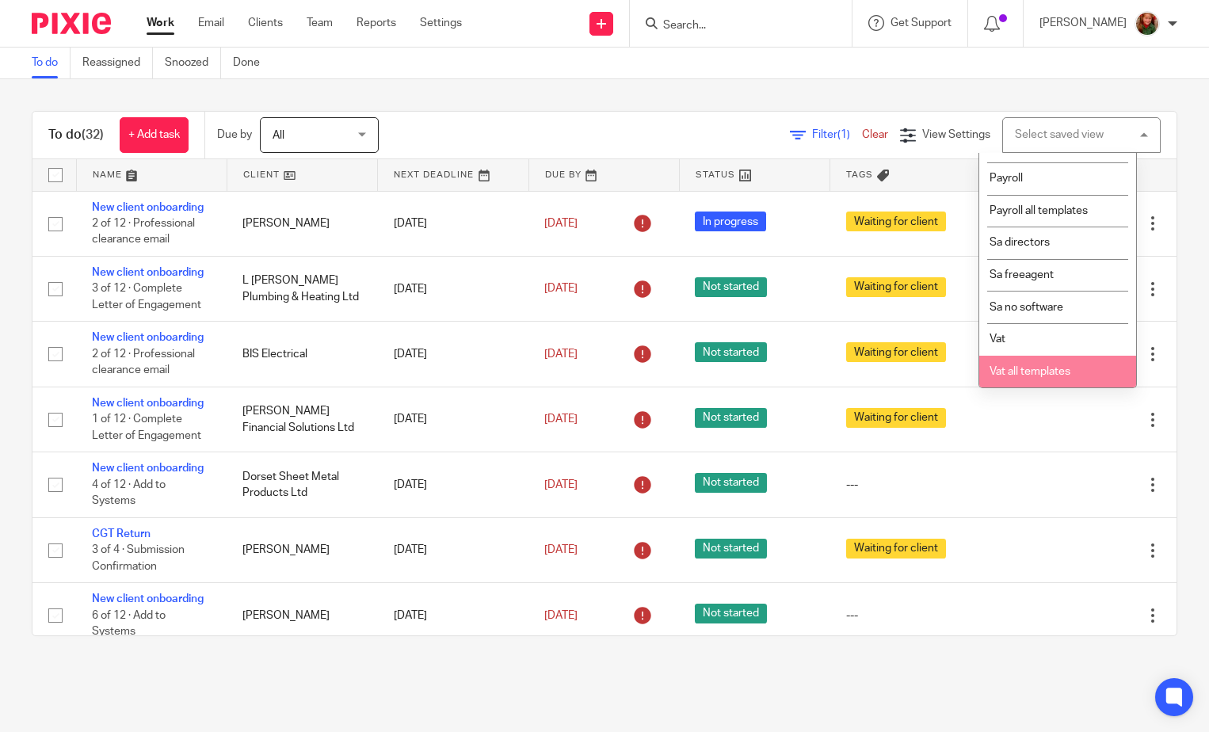
click at [1018, 368] on span "Vat all templates" at bounding box center [1029, 371] width 81 height 11
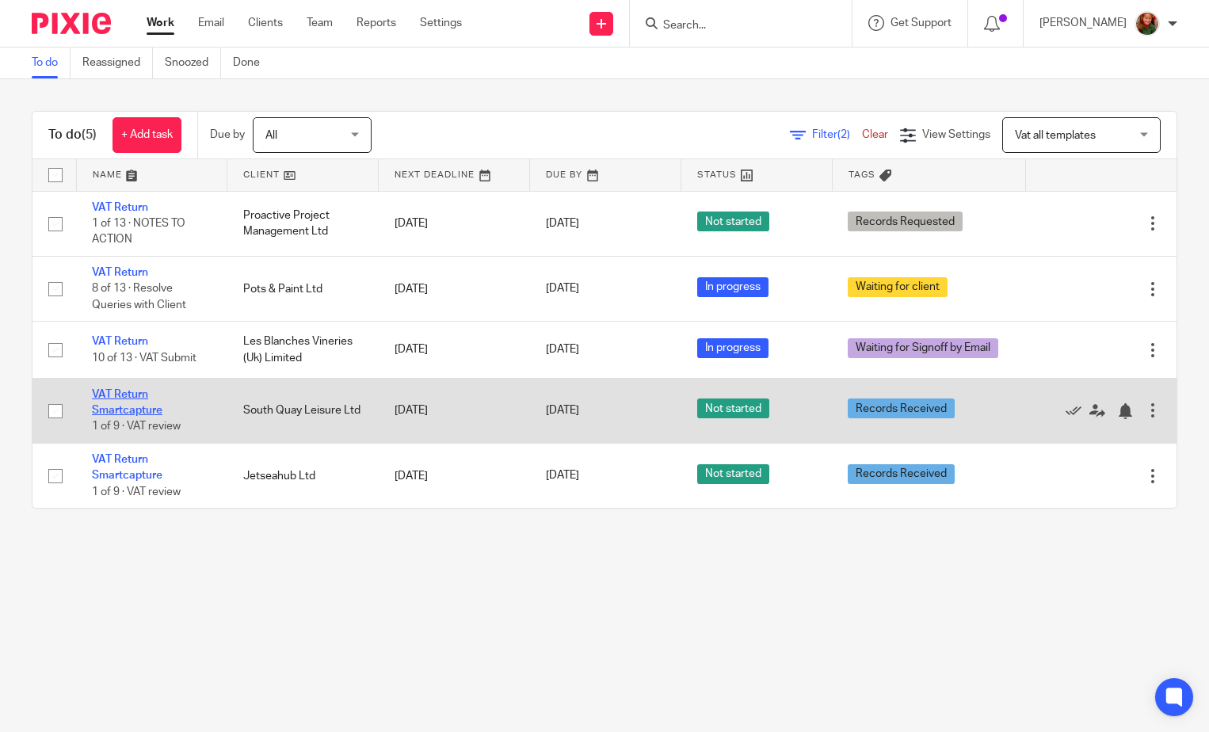
click at [116, 406] on link "VAT Return Smartcapture" at bounding box center [127, 402] width 71 height 27
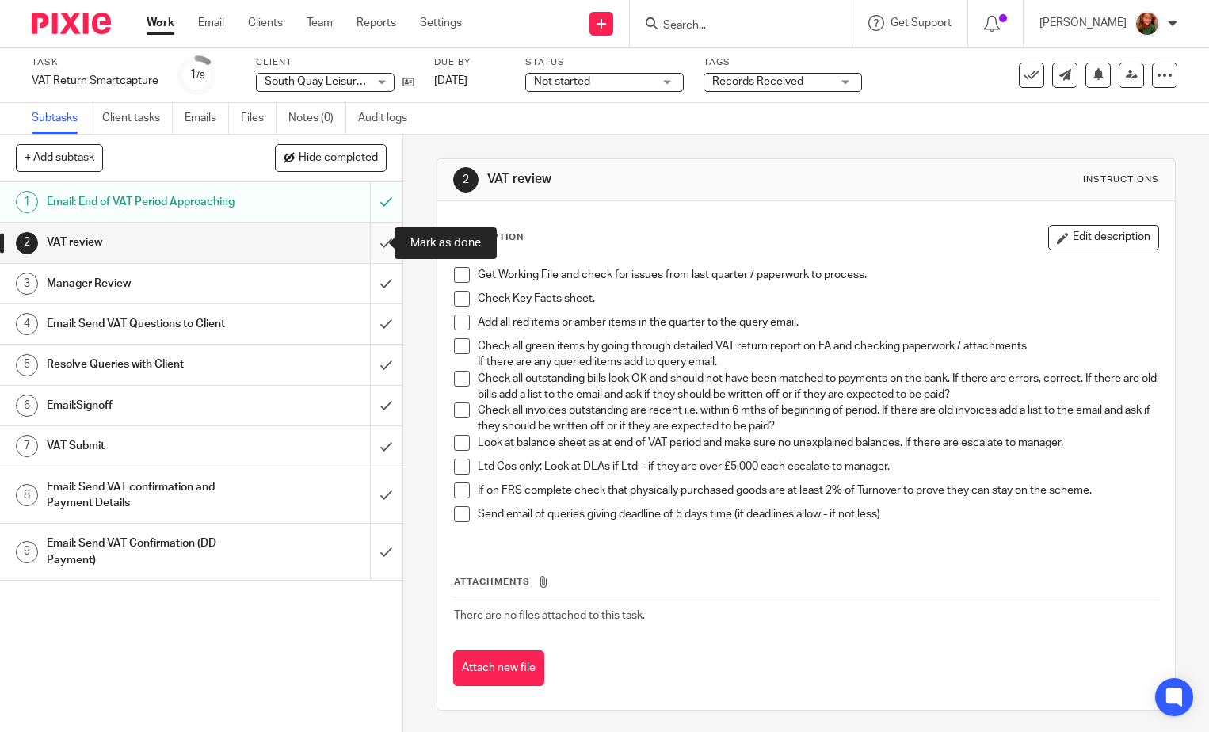
click at [368, 238] on input "submit" at bounding box center [201, 243] width 402 height 40
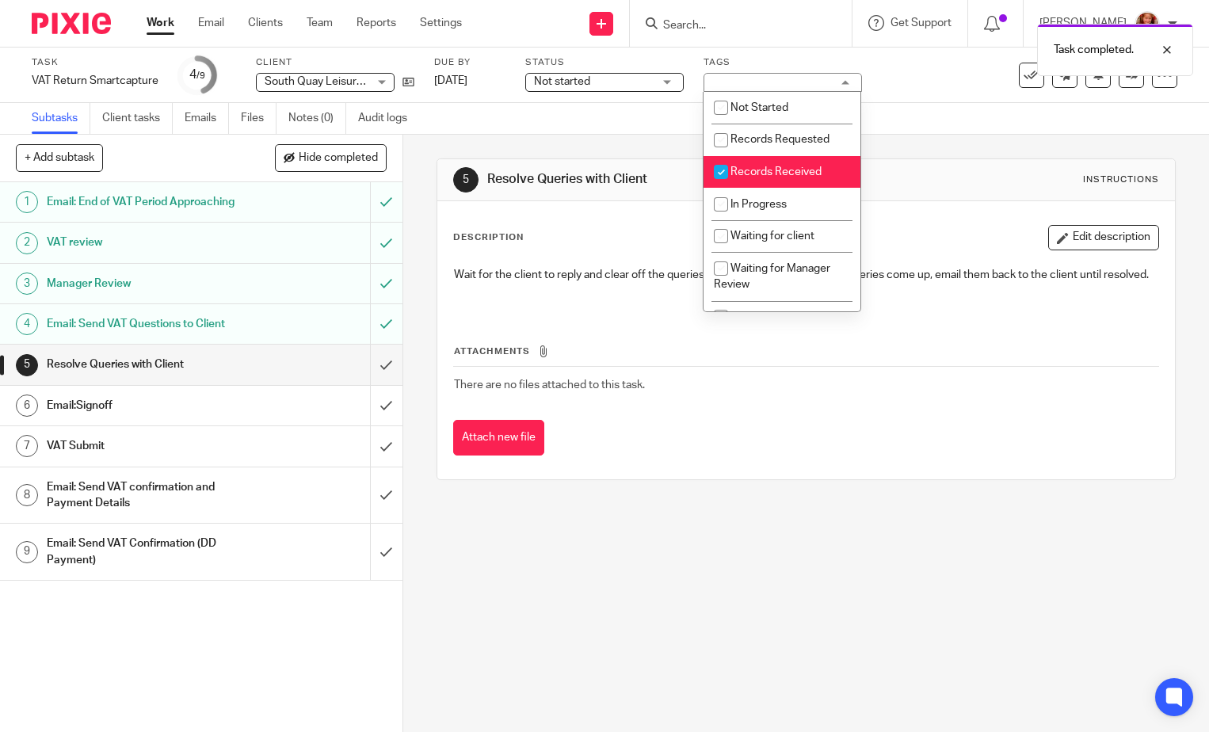
click at [787, 169] on span "Records Received" at bounding box center [775, 171] width 91 height 11
checkbox input "false"
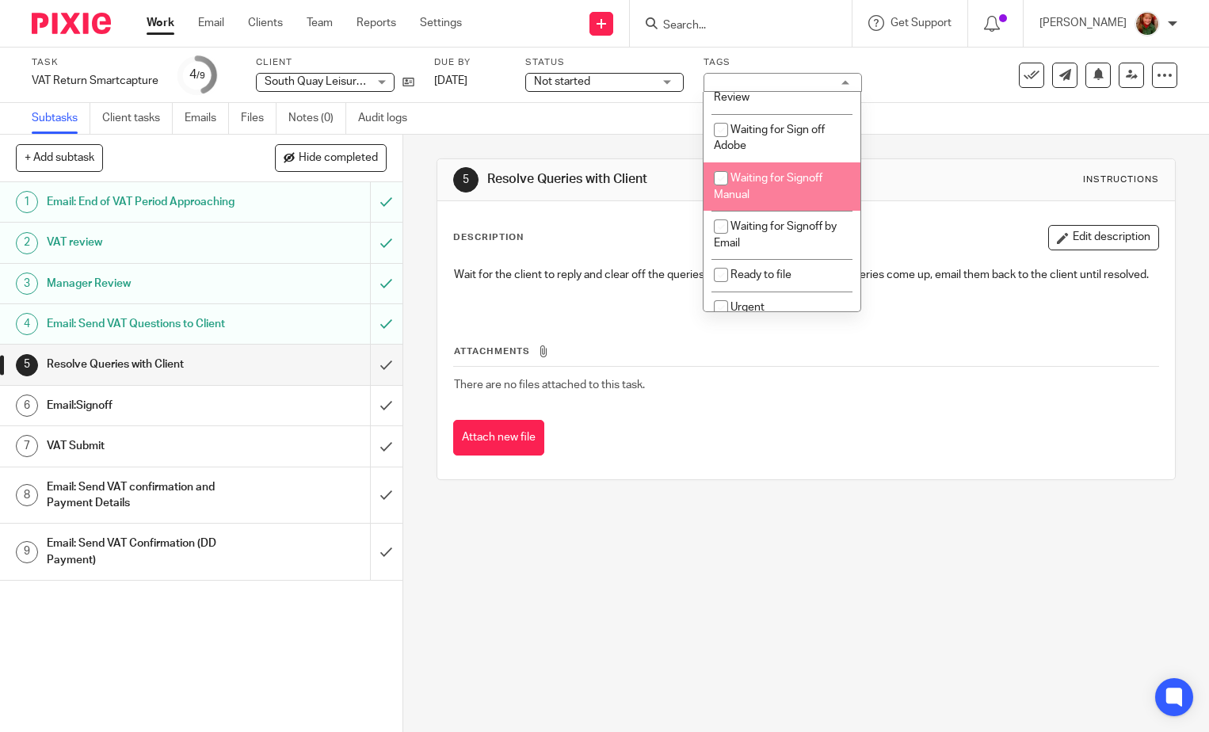
scroll to position [29, 0]
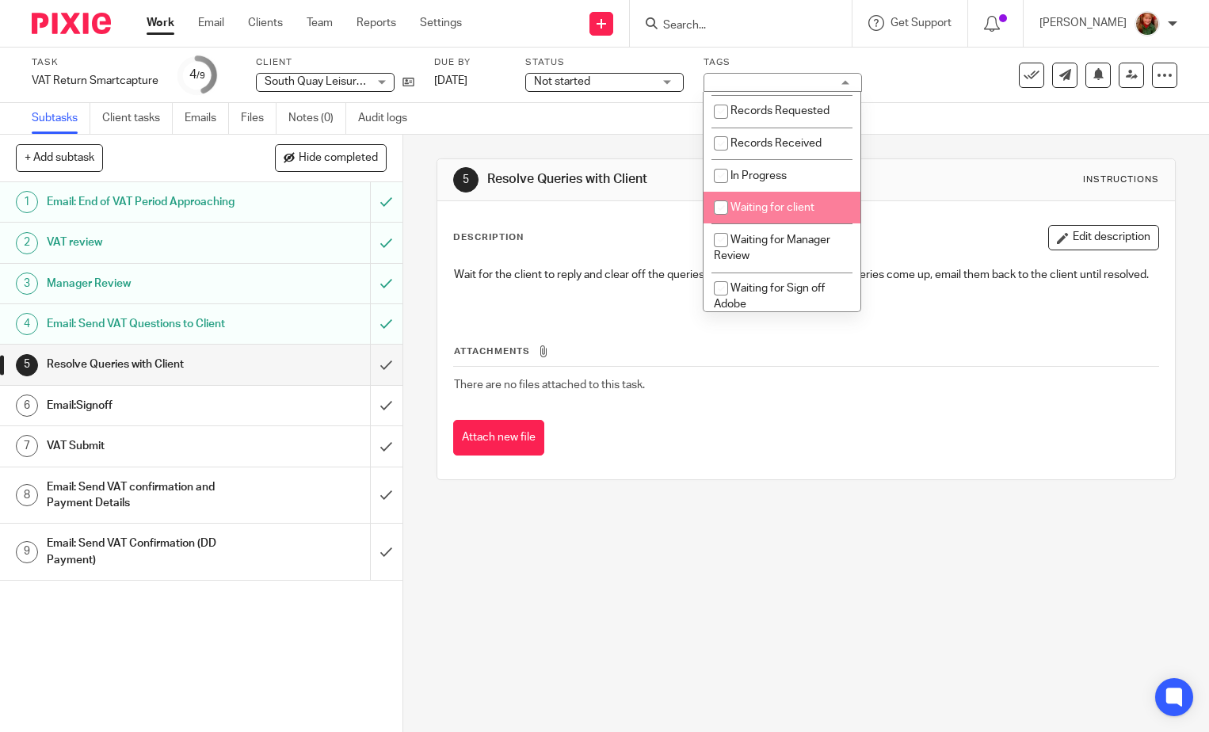
click at [772, 206] on span "Waiting for client" at bounding box center [772, 207] width 84 height 11
checkbox input "true"
click at [951, 66] on div "Task VAT Return Smartcapture Save VAT Return Smartcapture 4 /9 Client South Qua…" at bounding box center [509, 75] width 955 height 38
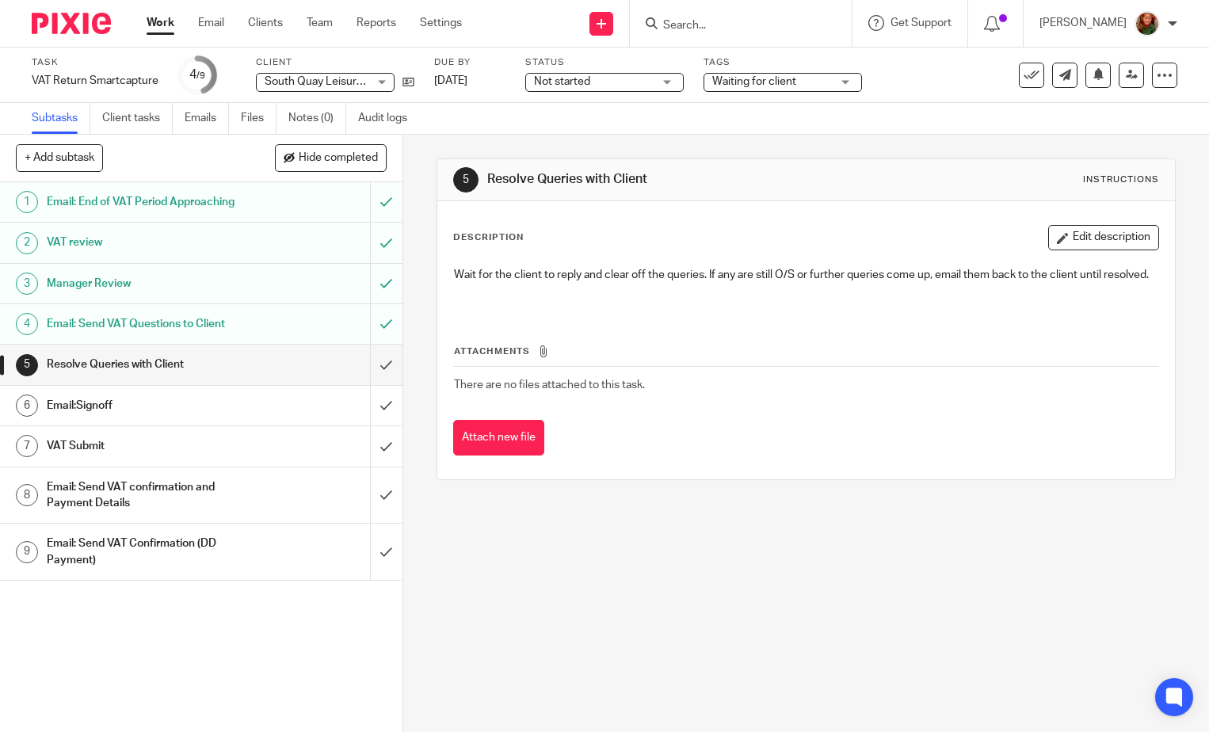
click at [172, 21] on link "Work" at bounding box center [161, 23] width 28 height 16
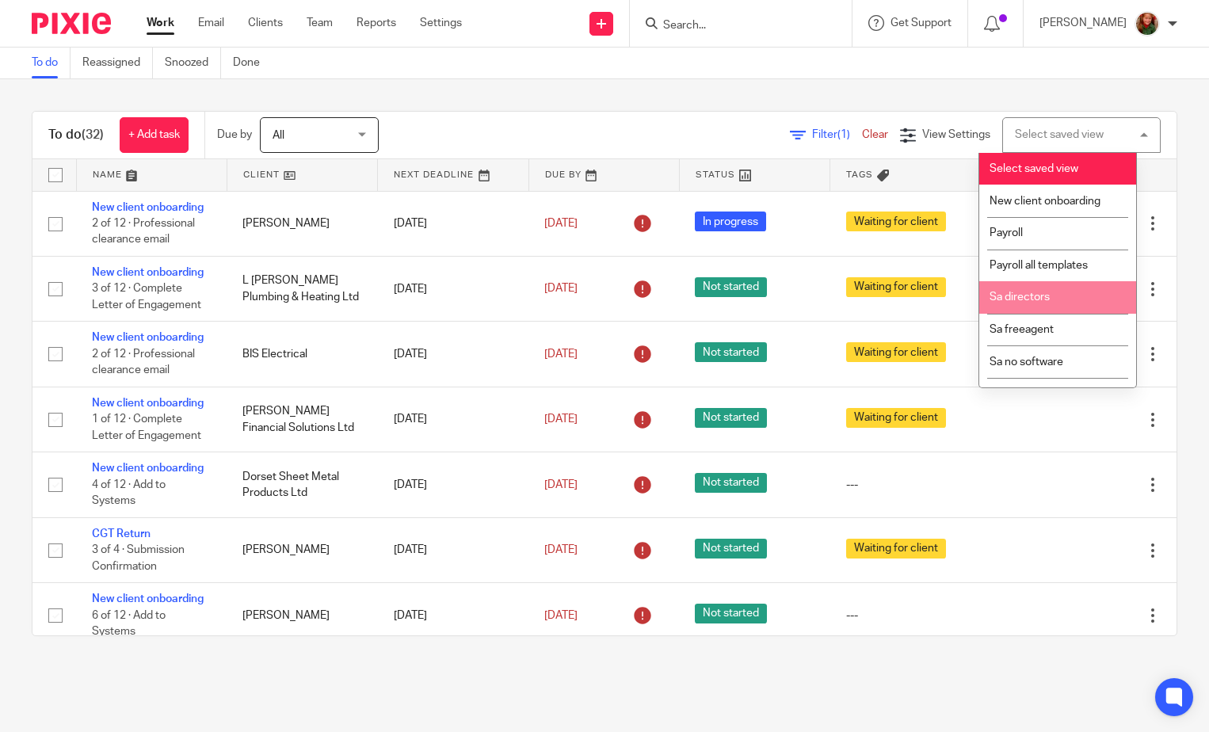
scroll to position [55, 0]
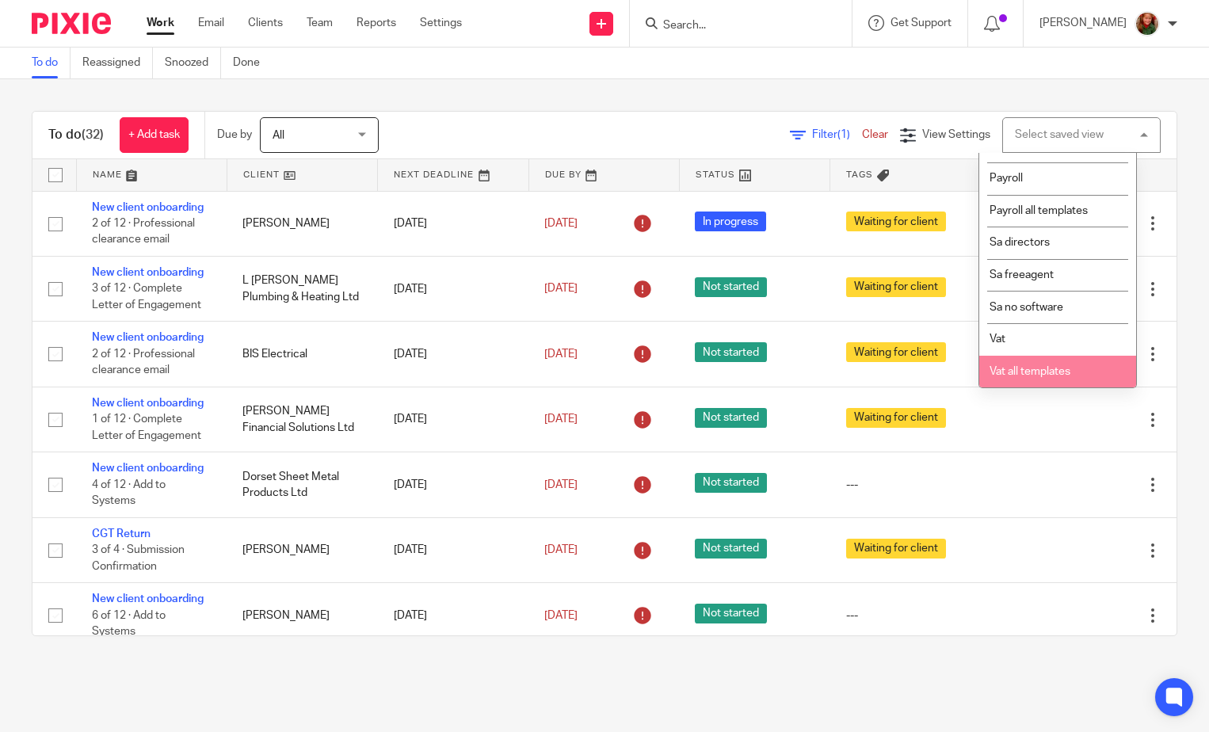
click at [1069, 373] on span "Vat all templates" at bounding box center [1029, 371] width 81 height 11
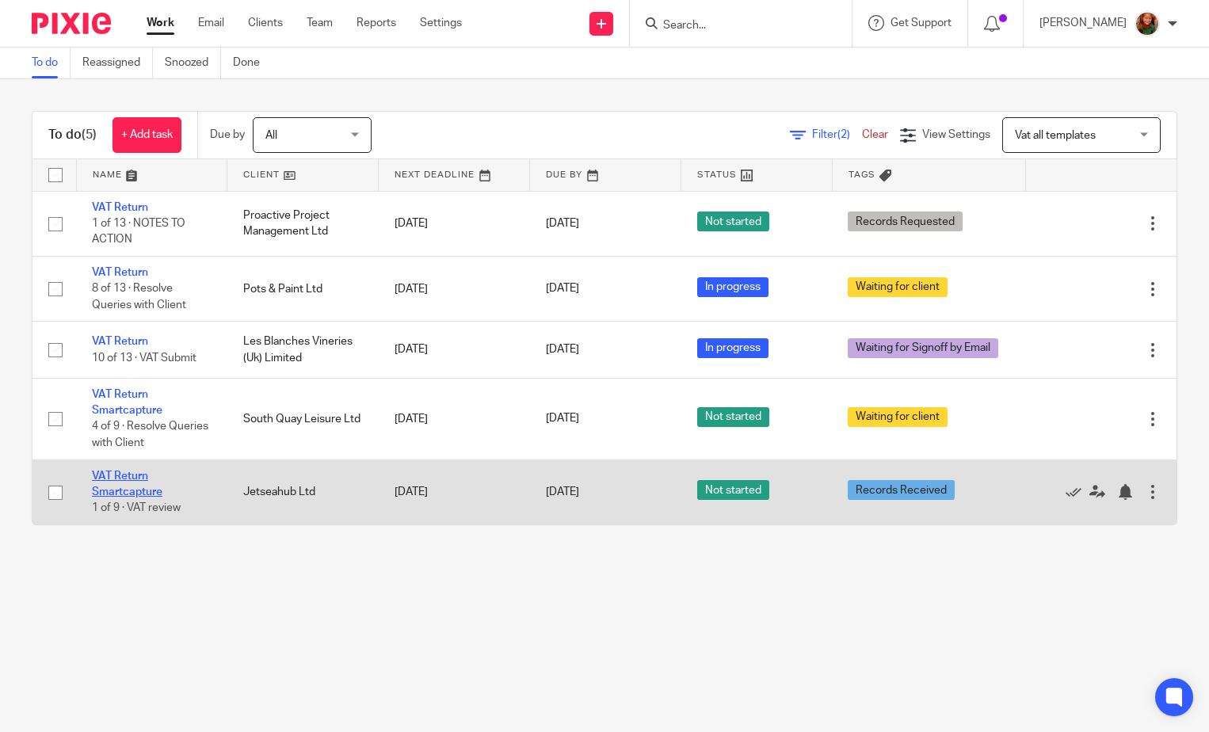
click at [106, 481] on link "VAT Return Smartcapture" at bounding box center [127, 484] width 71 height 27
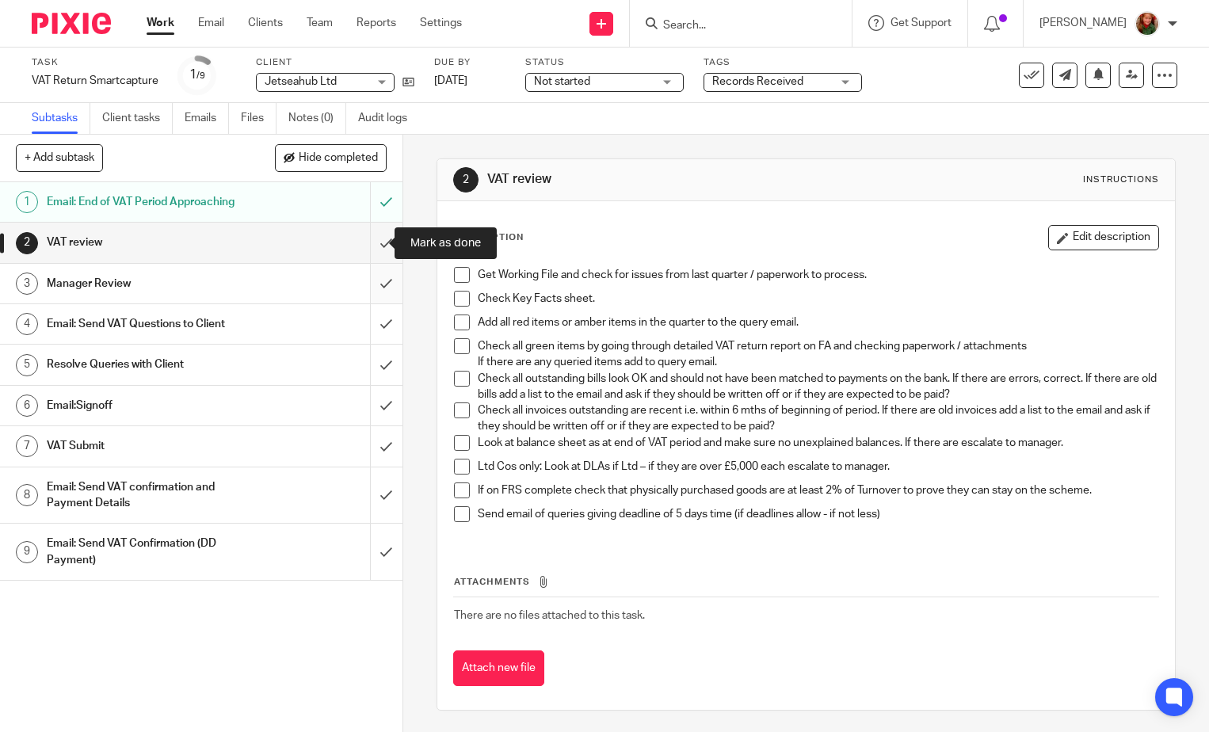
click at [365, 236] on input "submit" at bounding box center [201, 243] width 402 height 40
click at [368, 280] on input "submit" at bounding box center [201, 284] width 402 height 40
click at [364, 330] on input "submit" at bounding box center [201, 324] width 402 height 40
click at [363, 368] on input "submit" at bounding box center [201, 365] width 402 height 40
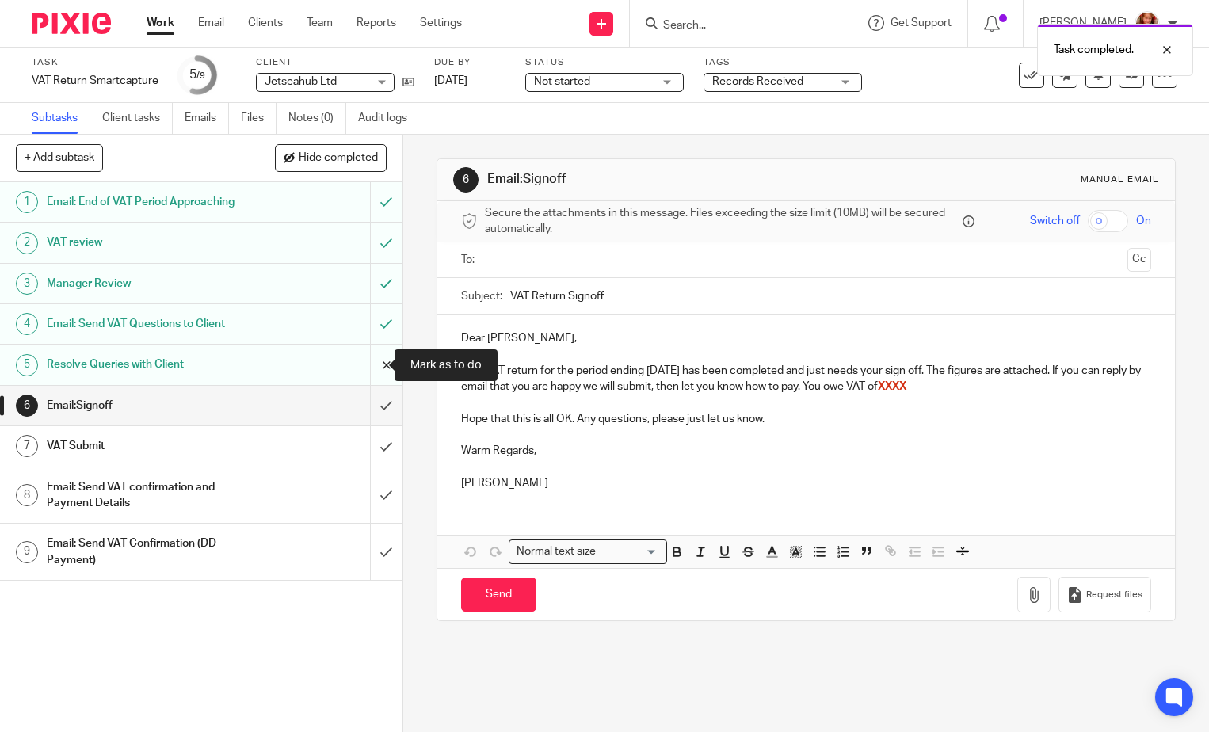
click at [370, 369] on input "submit" at bounding box center [201, 365] width 402 height 40
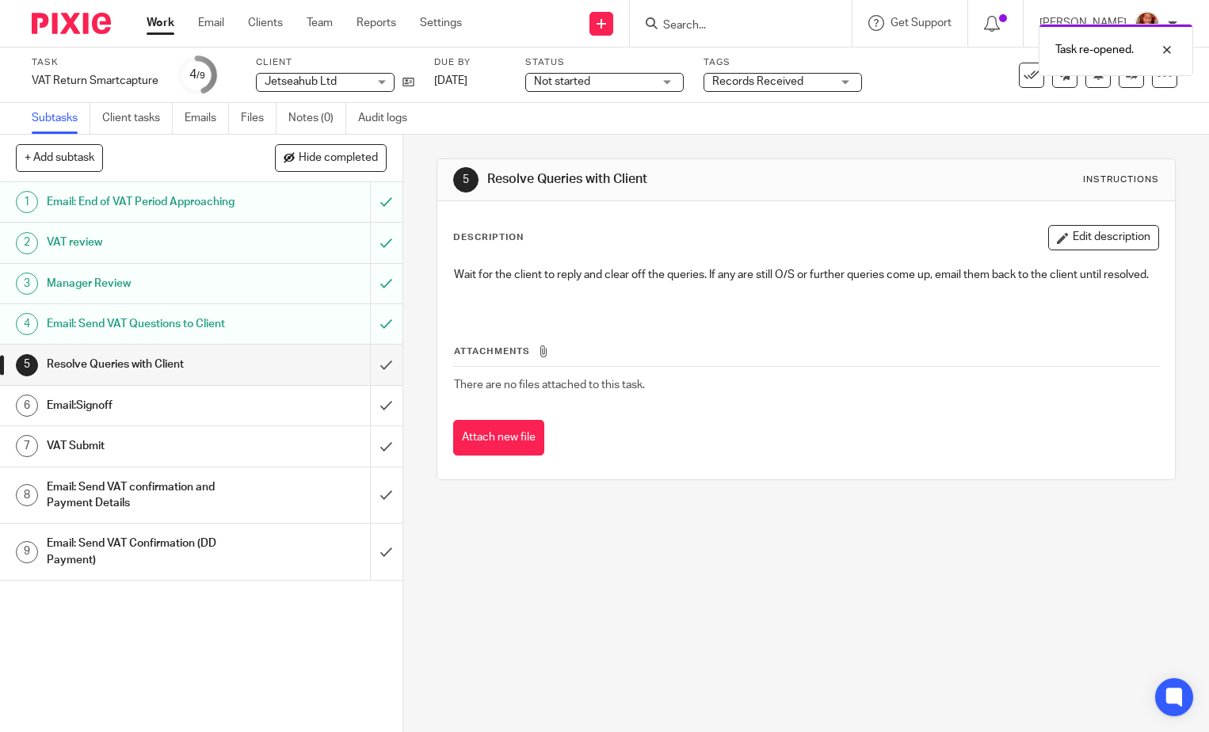
click at [824, 86] on span "Records Received" at bounding box center [771, 82] width 119 height 17
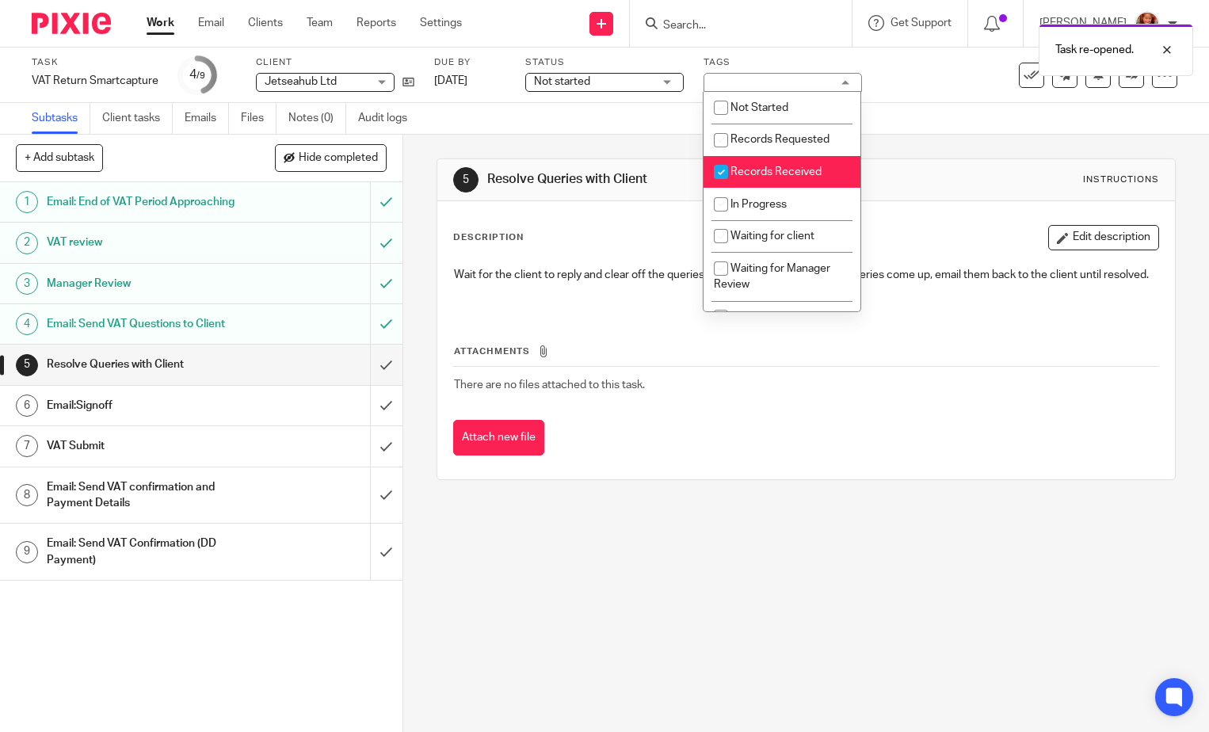
click at [781, 167] on span "Records Received" at bounding box center [775, 171] width 91 height 11
checkbox input "false"
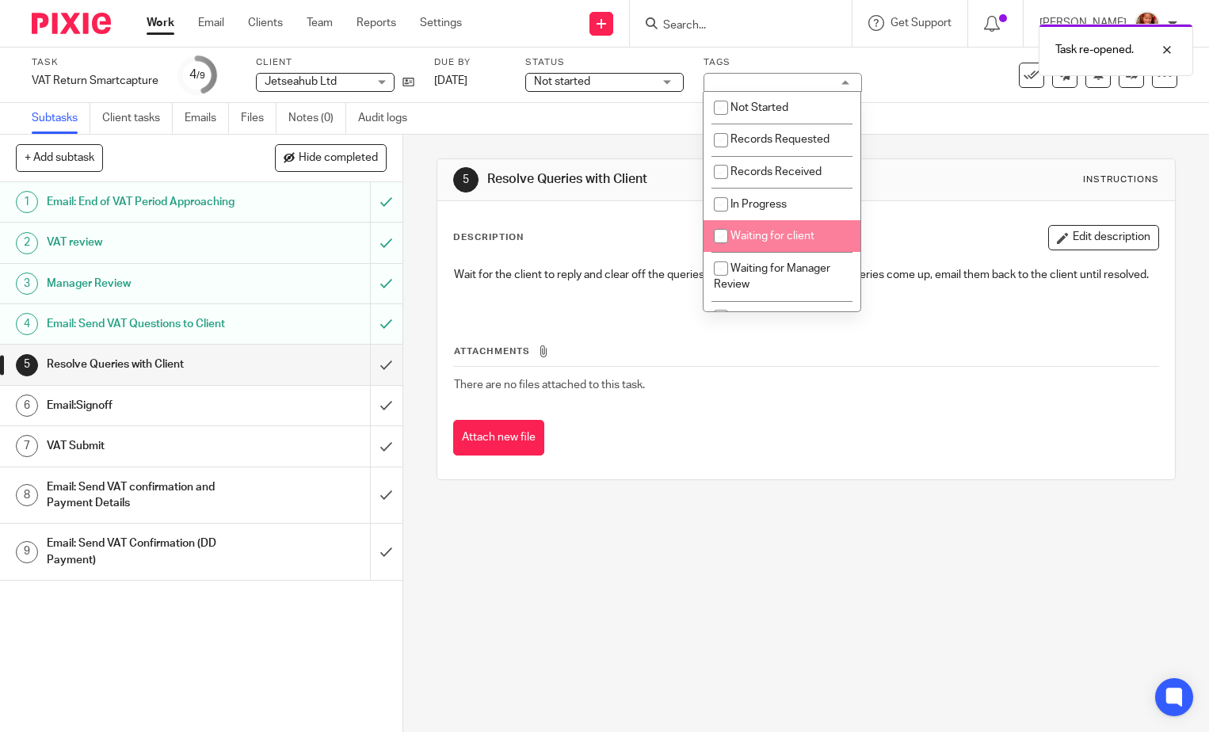
click at [767, 238] on span "Waiting for client" at bounding box center [772, 236] width 84 height 11
checkbox input "true"
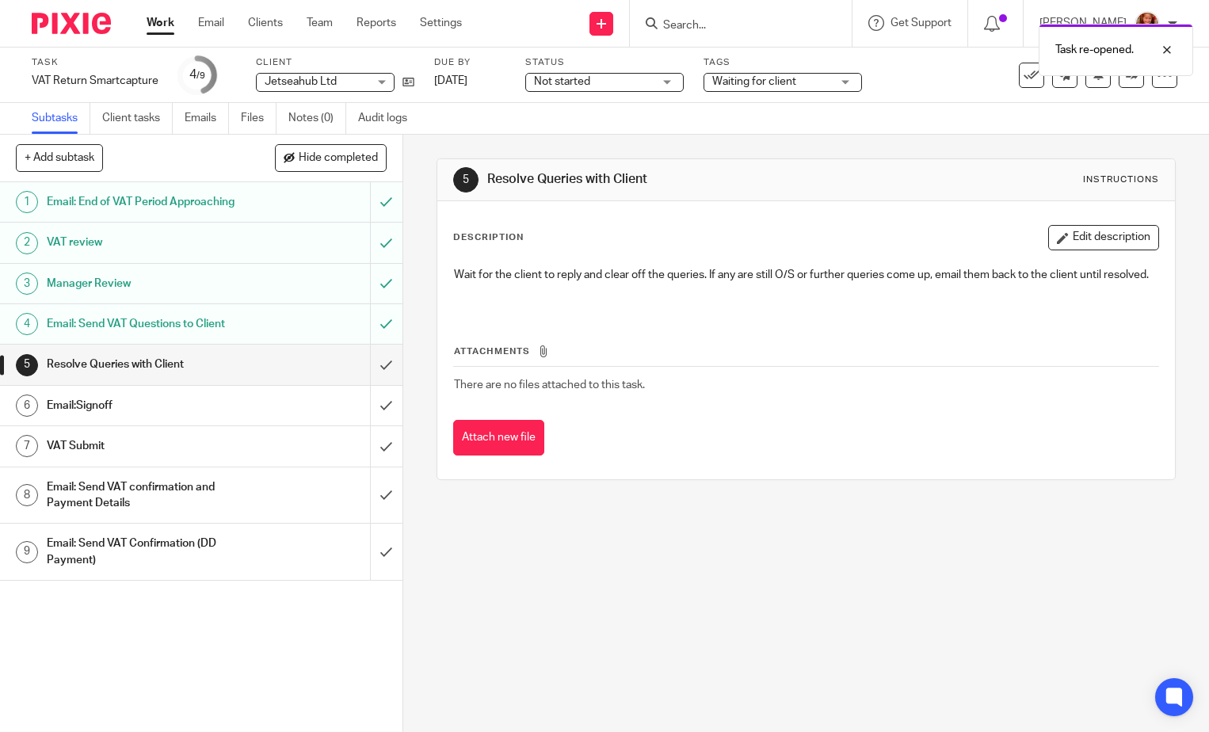
click at [924, 224] on div "Description Edit description Wait for the client to reply and clear off the que…" at bounding box center [805, 340] width 737 height 278
click at [173, 26] on link "Work" at bounding box center [161, 23] width 28 height 16
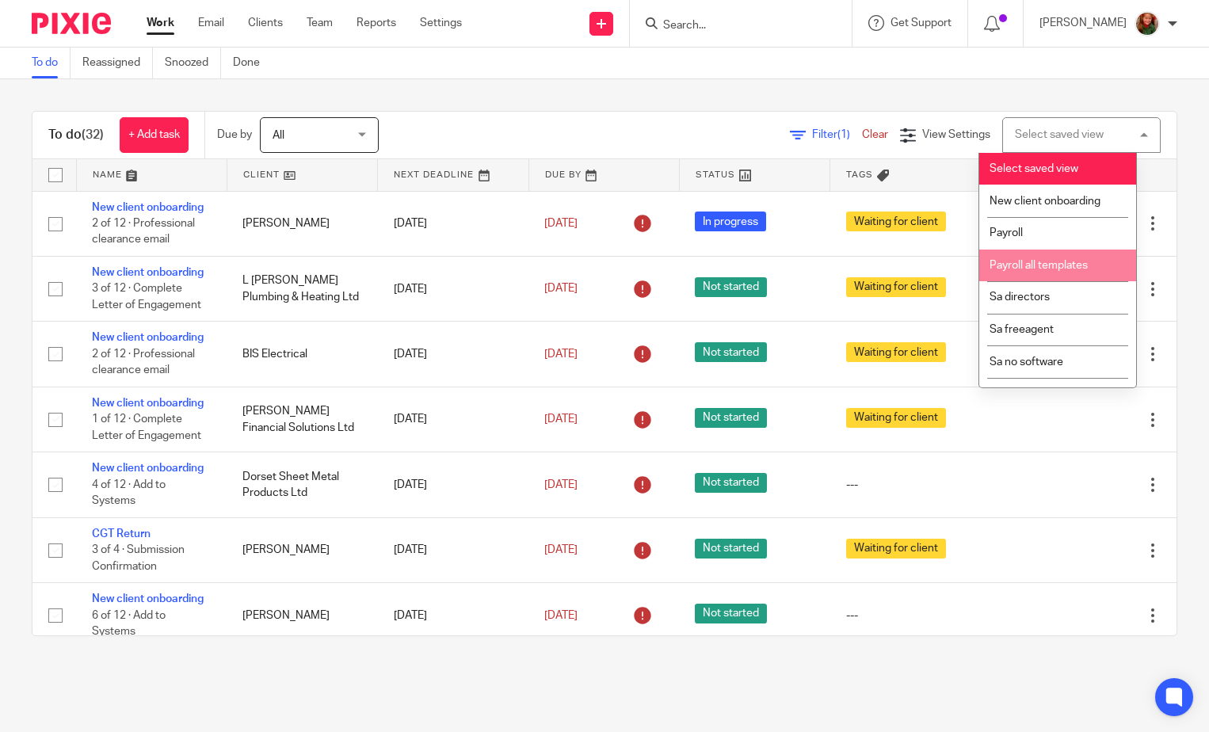
scroll to position [55, 0]
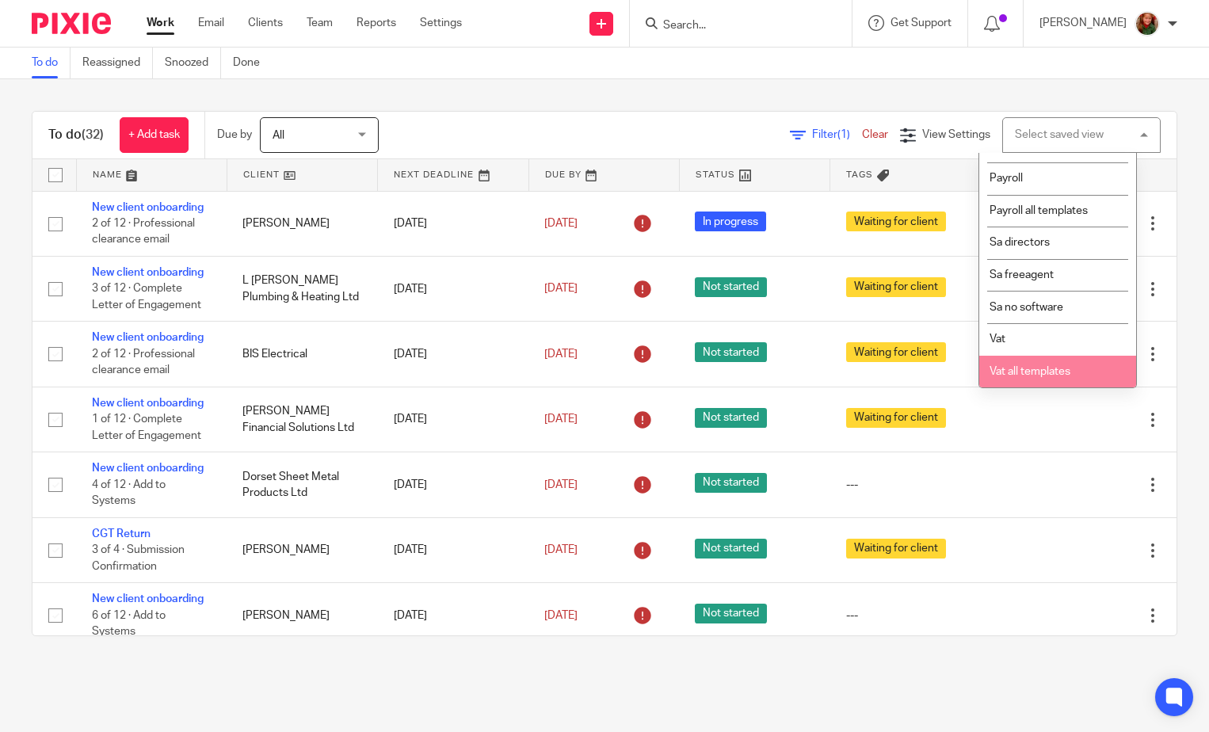
click at [1042, 368] on span "Vat all templates" at bounding box center [1029, 371] width 81 height 11
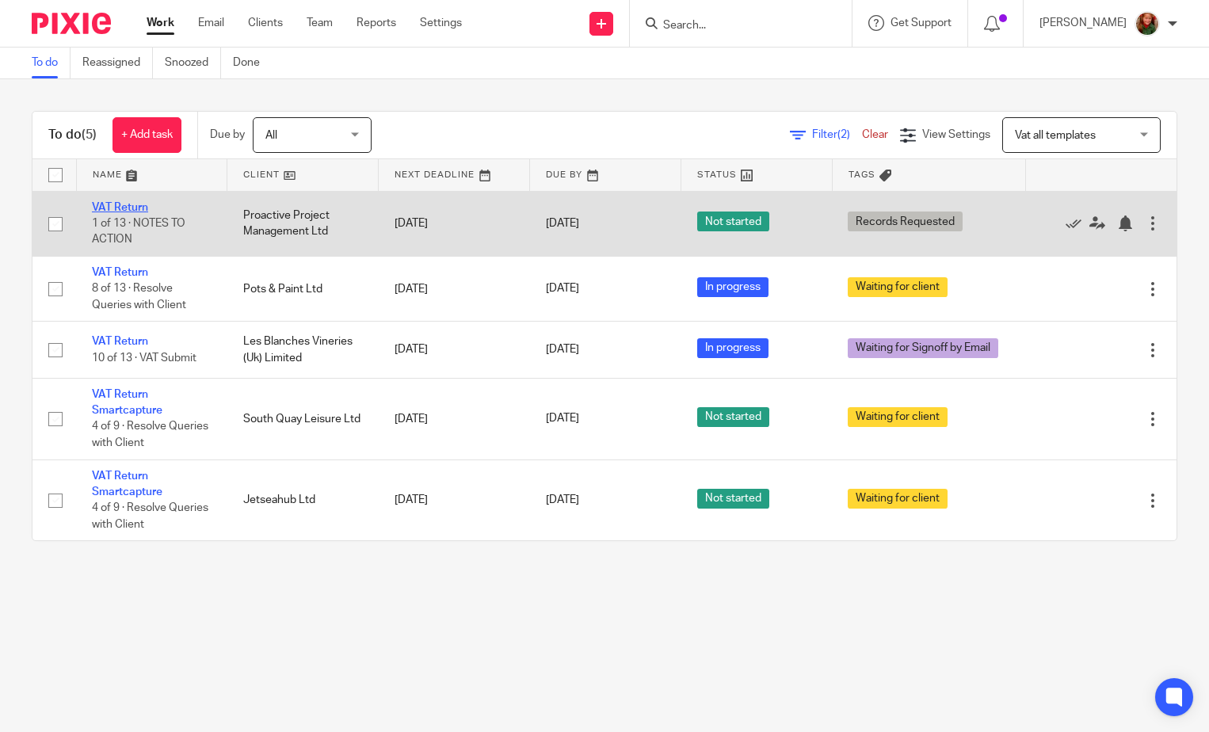
click at [116, 205] on link "VAT Return" at bounding box center [120, 207] width 56 height 11
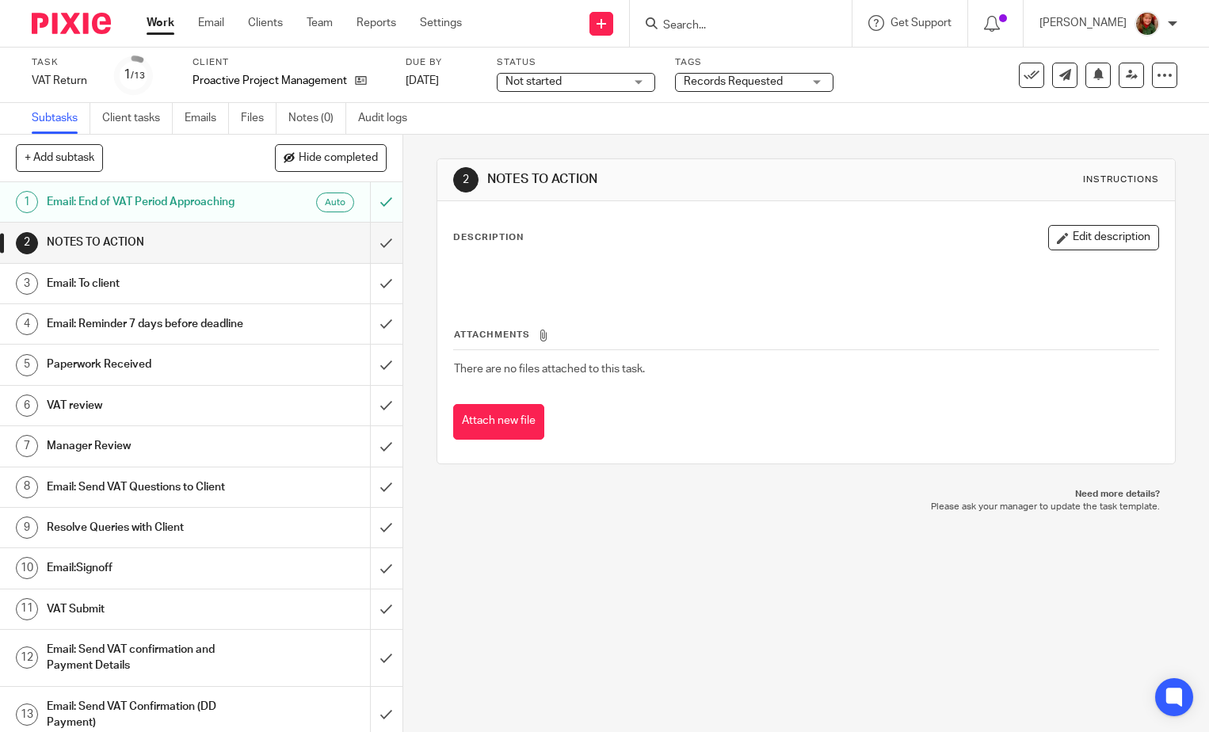
click at [747, 86] on span "Records Requested" at bounding box center [733, 81] width 99 height 11
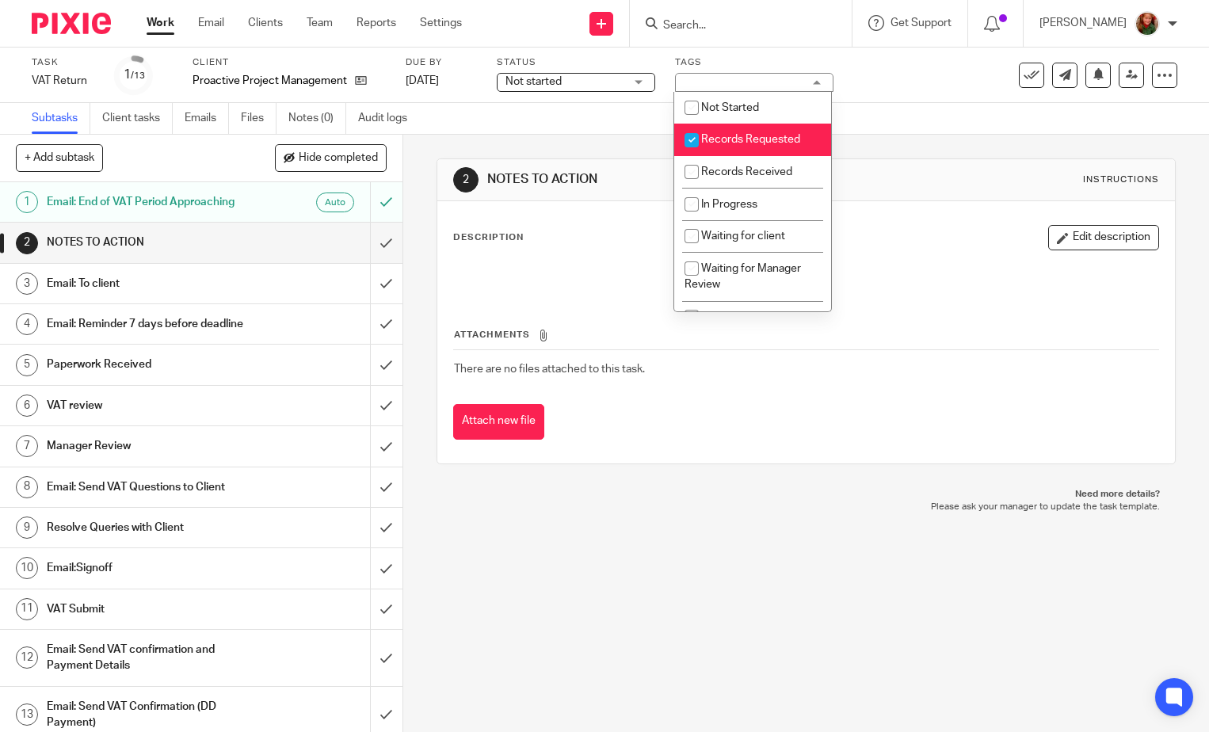
click at [747, 128] on li "Records Requested" at bounding box center [752, 140] width 157 height 32
checkbox input "false"
click at [753, 166] on li "Records Received" at bounding box center [752, 172] width 157 height 32
checkbox input "true"
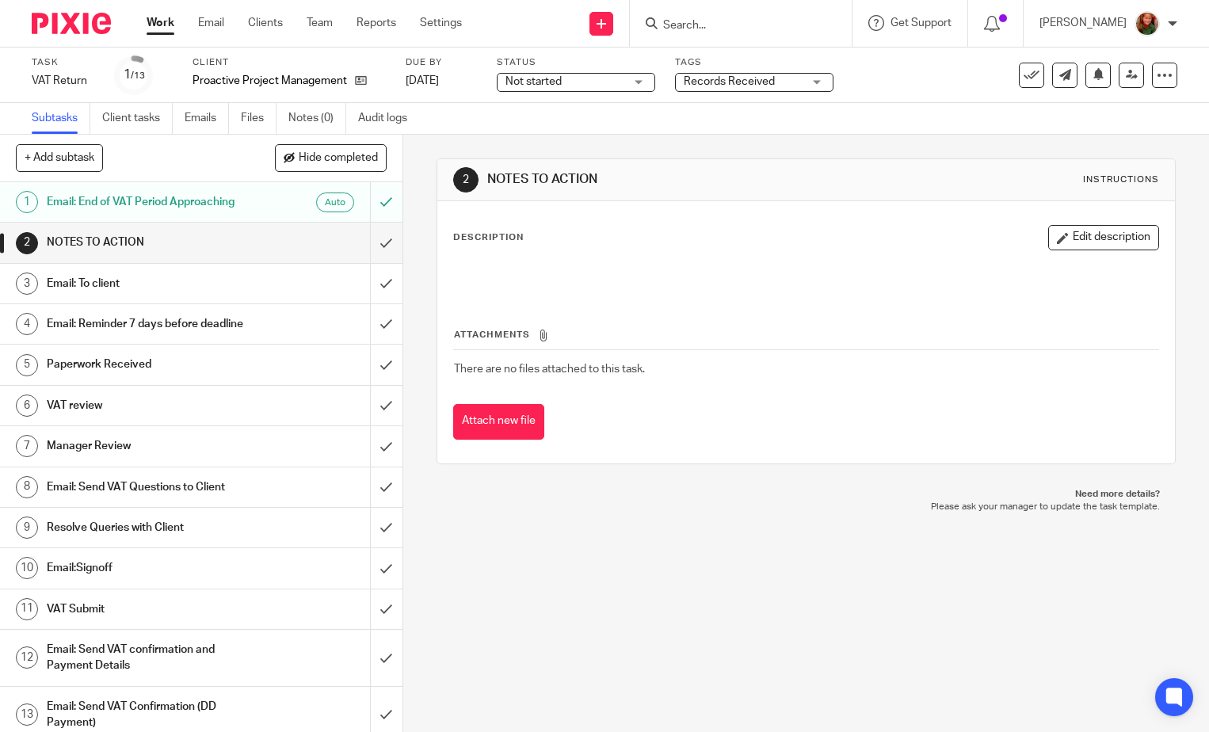
click at [901, 143] on div "2 NOTES TO ACTION Instructions Description Edit description Attachments There a…" at bounding box center [805, 311] width 739 height 353
click at [154, 20] on link "Work" at bounding box center [161, 23] width 28 height 16
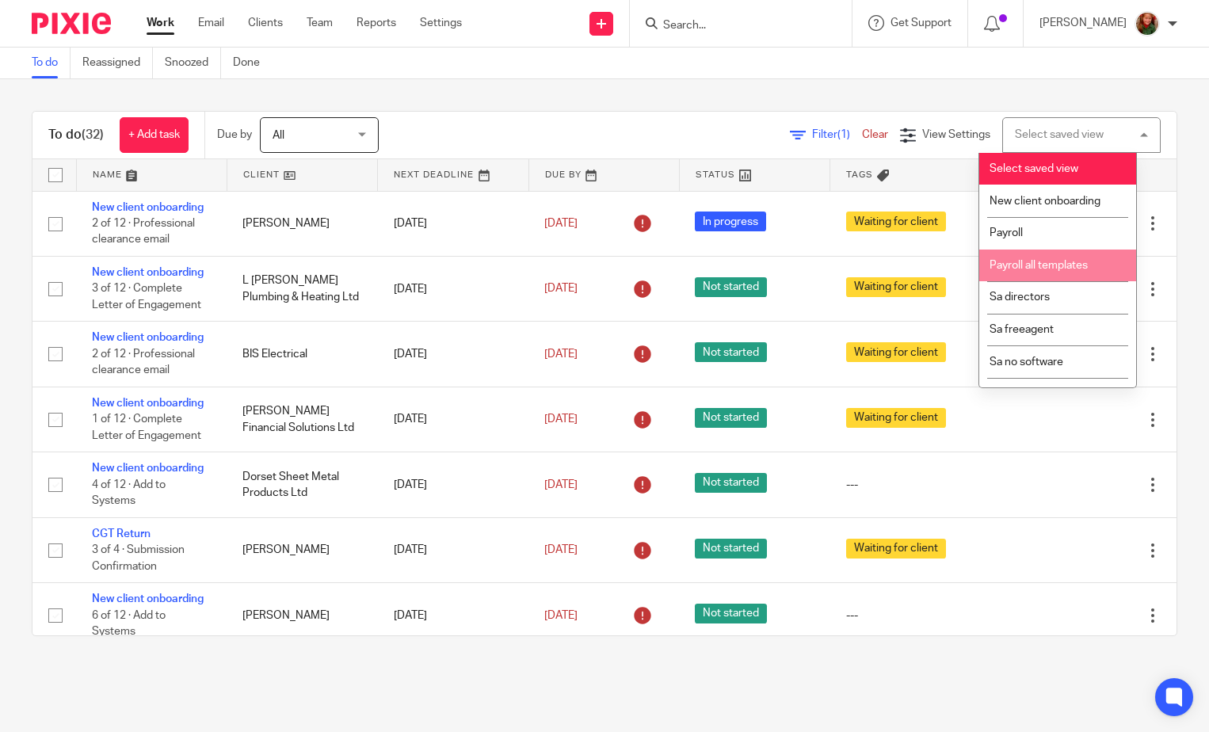
scroll to position [55, 0]
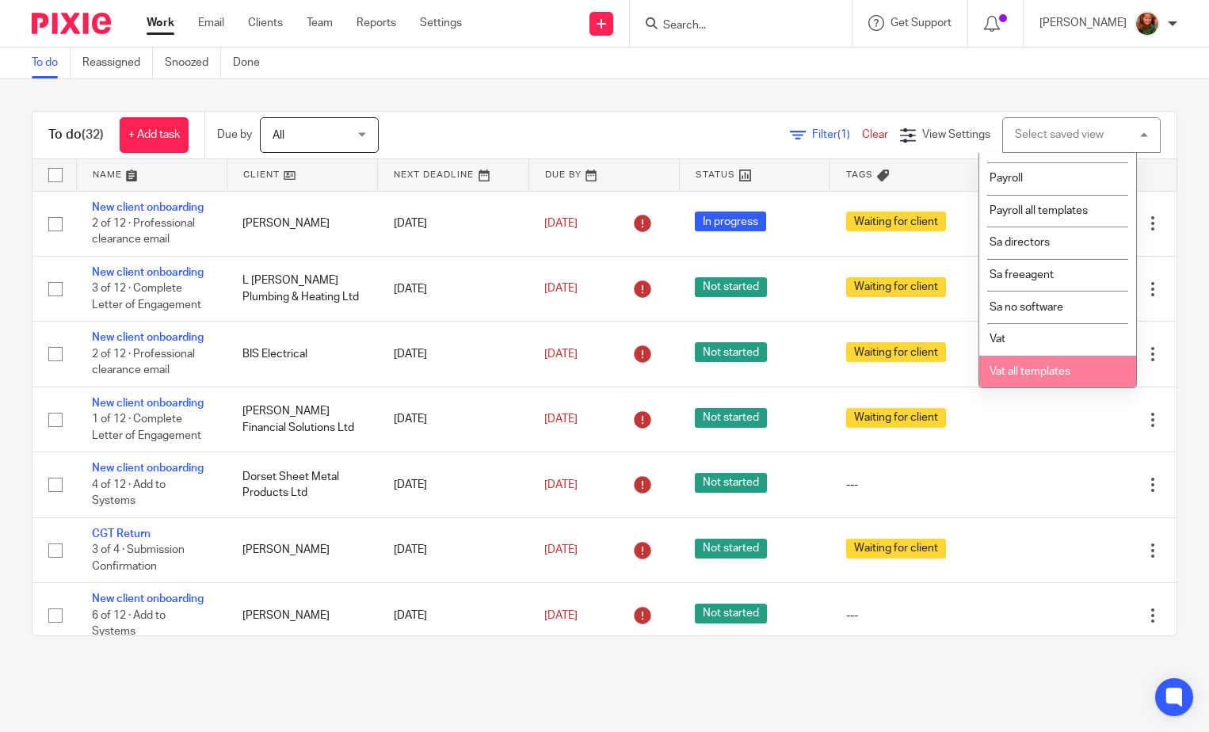
click at [1048, 373] on span "Vat all templates" at bounding box center [1029, 371] width 81 height 11
